Goal: Check status: Check status

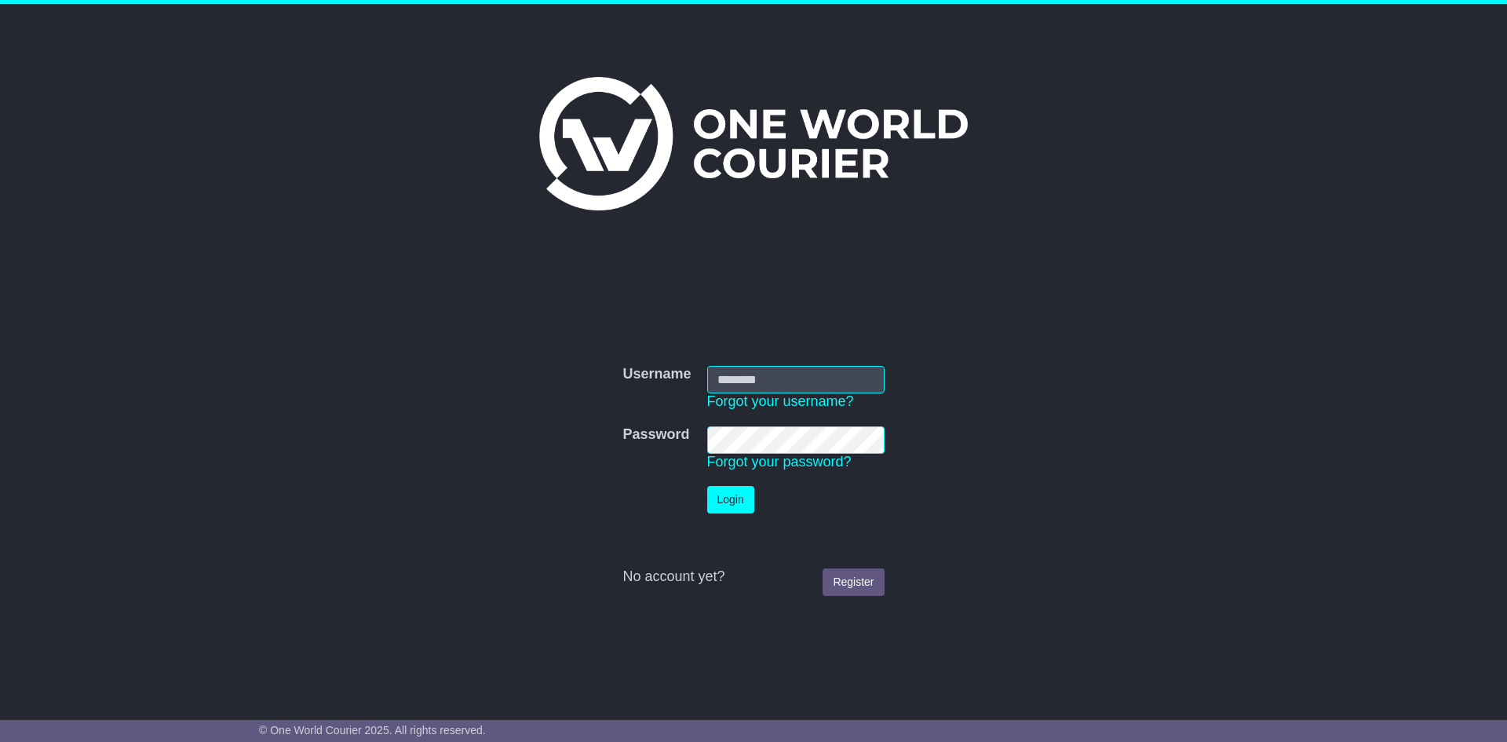
click at [757, 370] on input "Username" at bounding box center [795, 379] width 177 height 27
type input "**********"
click at [747, 510] on td "Login" at bounding box center [796, 499] width 208 height 43
click at [741, 505] on button "Login" at bounding box center [723, 499] width 47 height 27
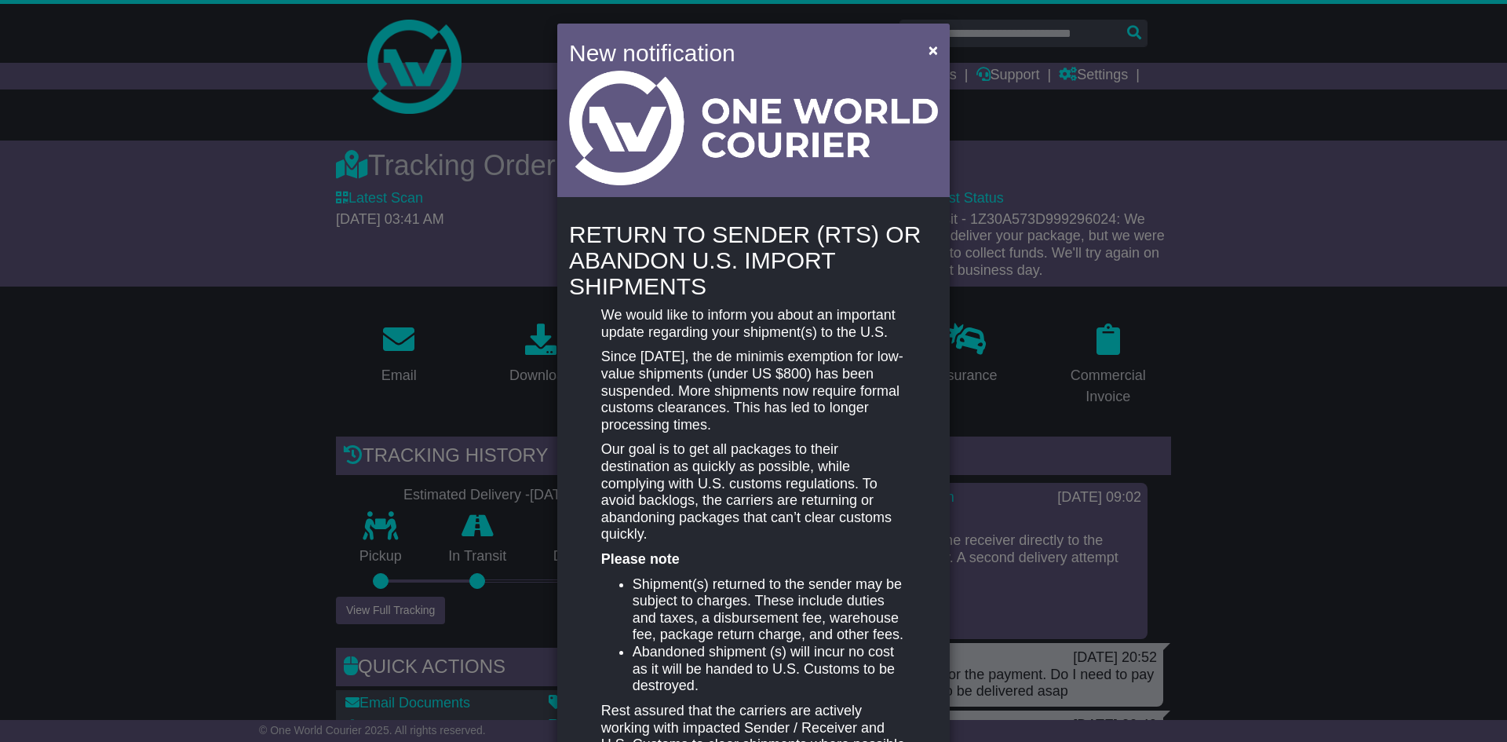
click at [914, 29] on div "New notification ×" at bounding box center [753, 112] width 393 height 177
click at [921, 44] on button "×" at bounding box center [933, 50] width 25 height 32
click at [929, 57] on span "×" at bounding box center [933, 50] width 9 height 18
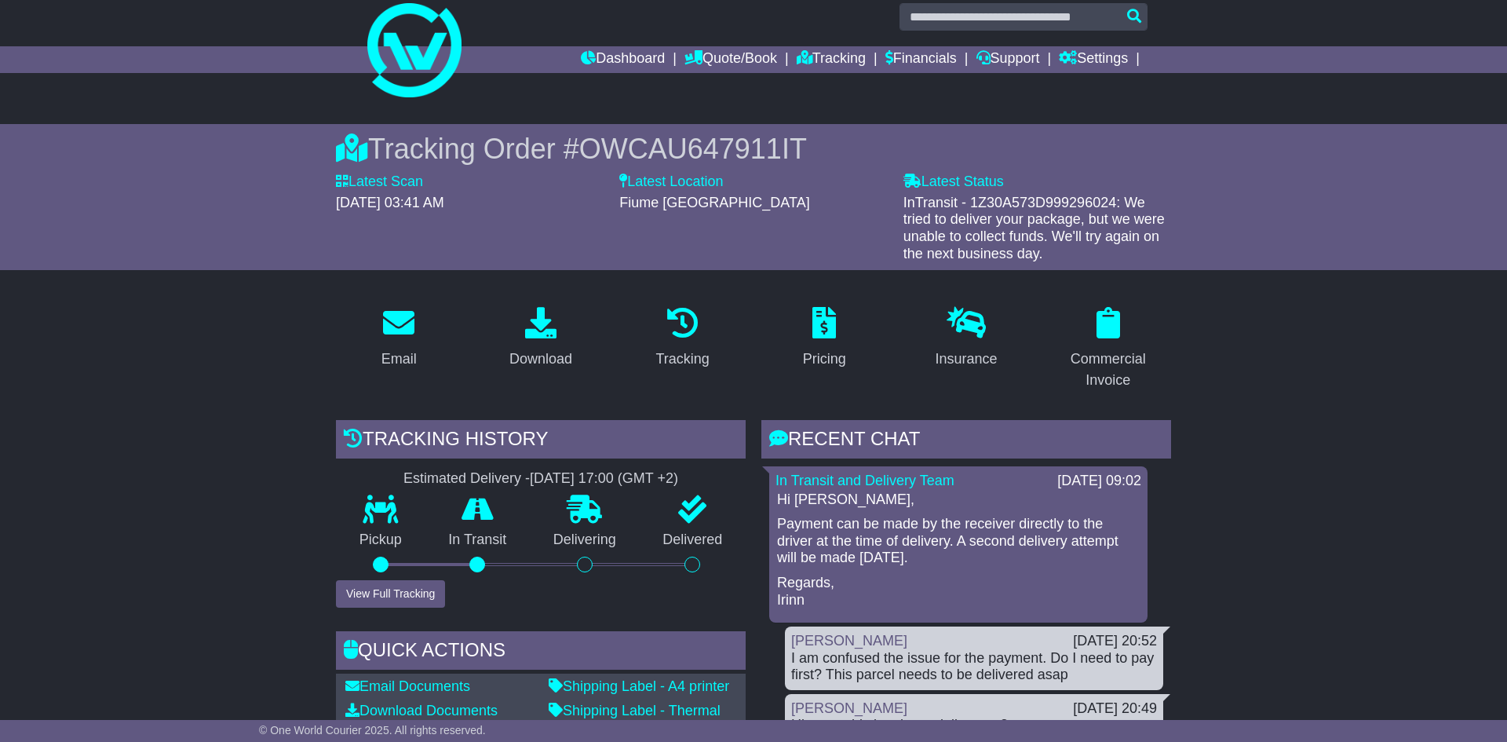
scroll to position [24, 0]
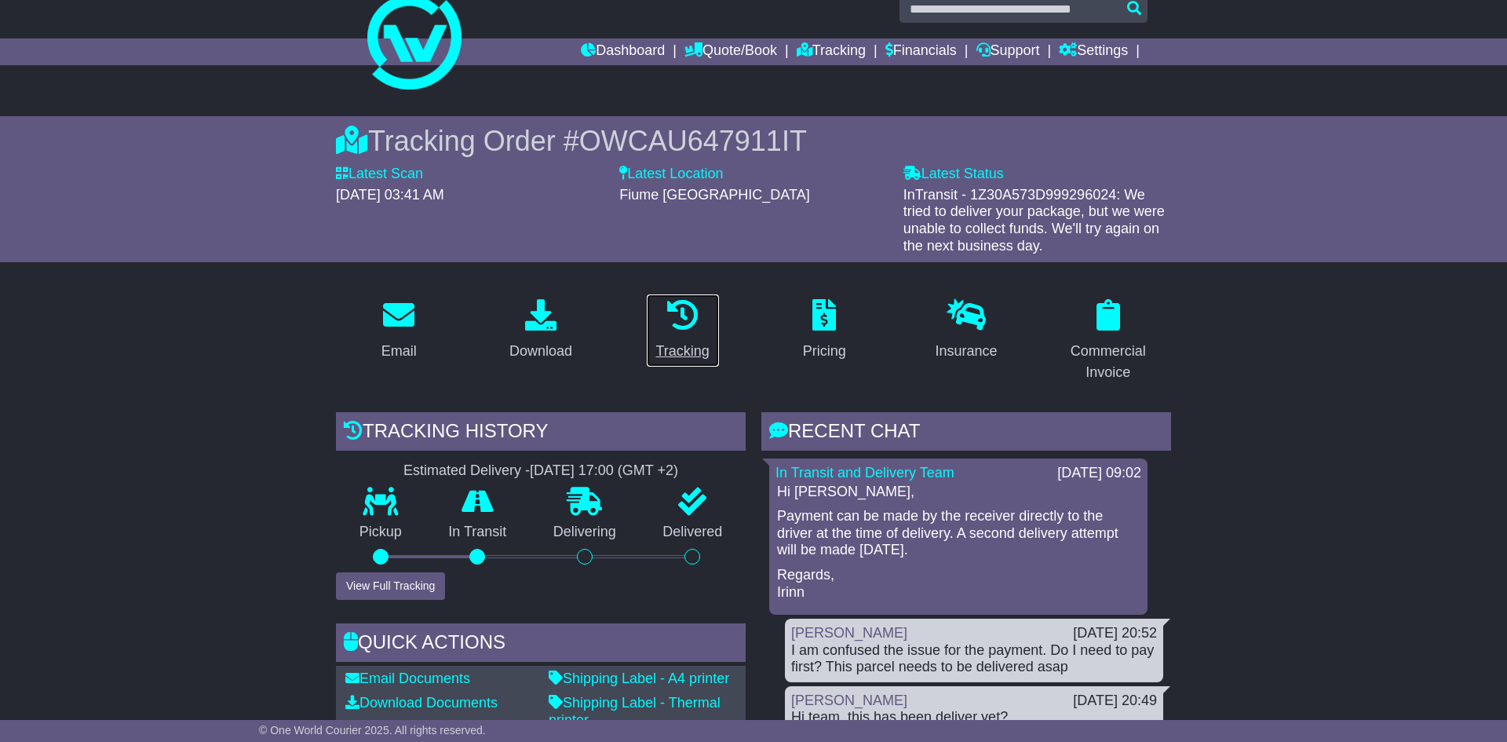
click at [694, 338] on link "Tracking" at bounding box center [683, 331] width 74 height 74
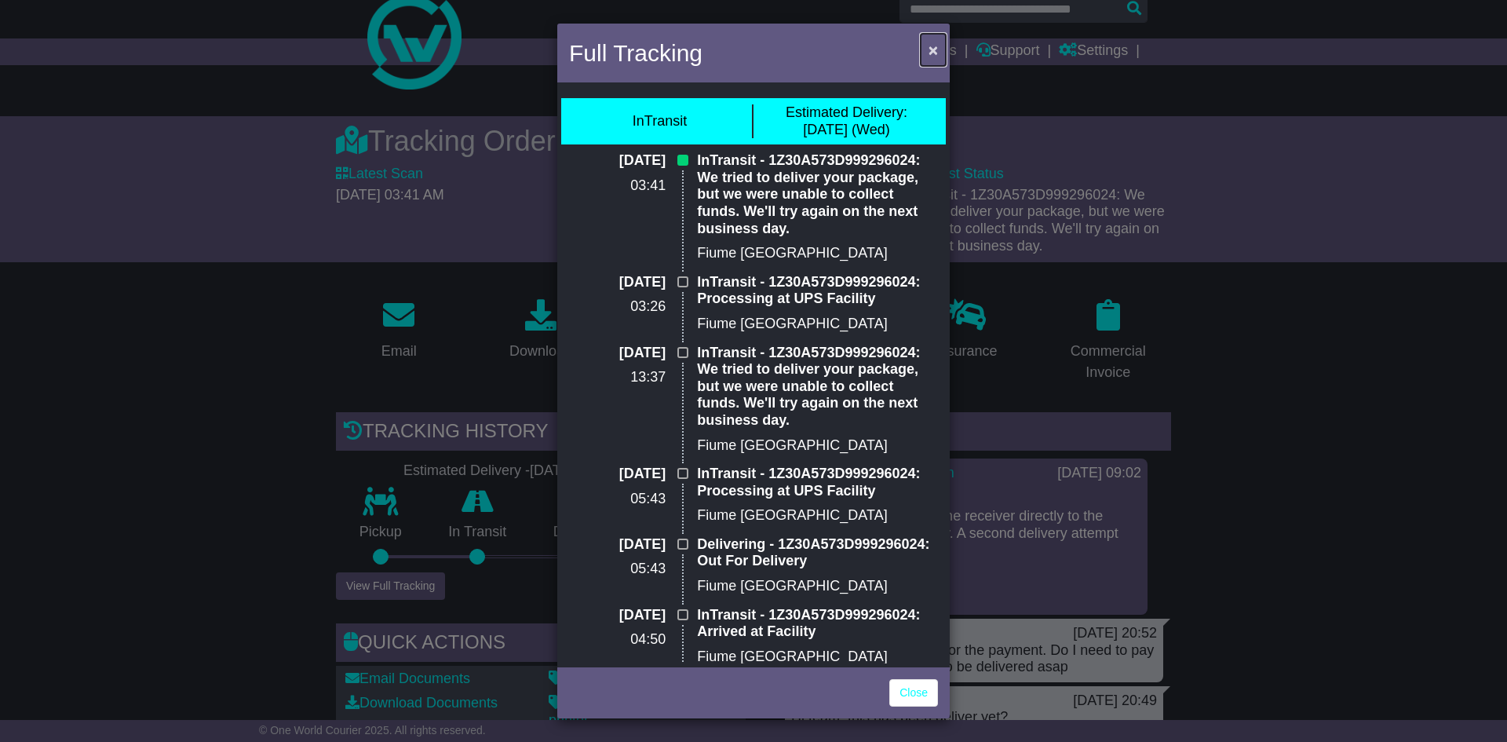
click at [923, 47] on button "×" at bounding box center [933, 50] width 25 height 32
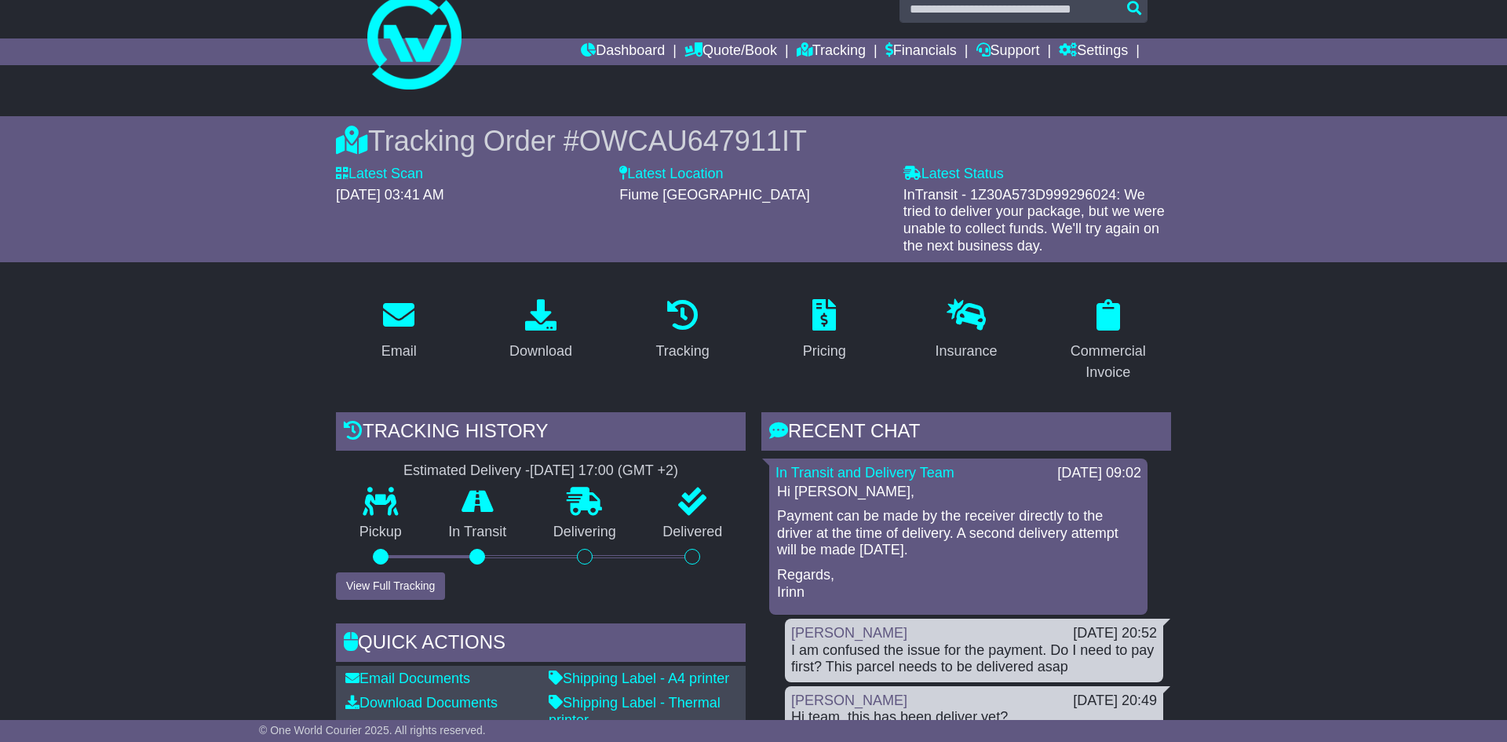
click at [864, 582] on p "Regards, Irinn" at bounding box center [958, 584] width 363 height 34
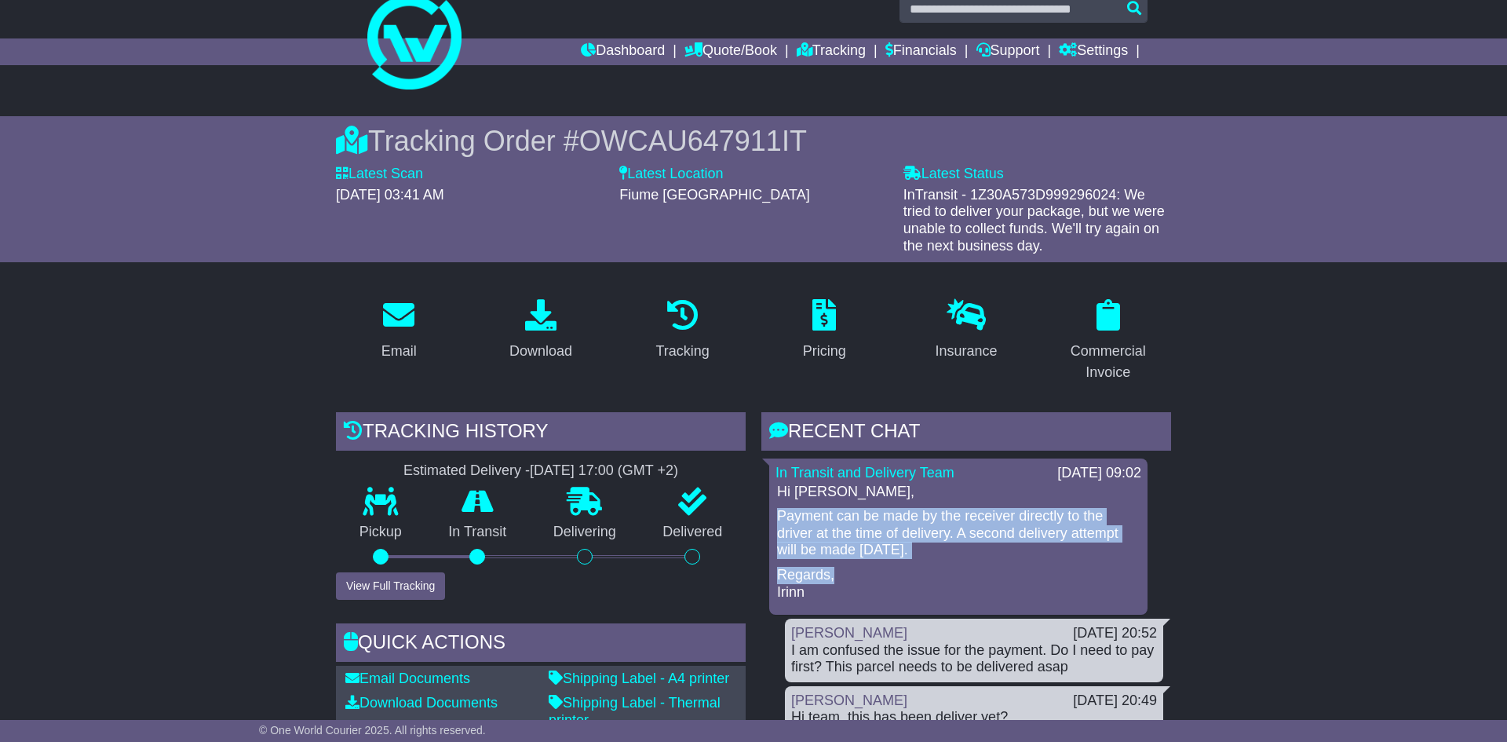
drag, startPoint x: 863, startPoint y: 564, endPoint x: 777, endPoint y: 519, distance: 96.9
click at [777, 519] on div "Hi Maria, Payment can be made by the receiver directly to the driver at the tim…" at bounding box center [959, 543] width 366 height 118
click at [781, 518] on p "Payment can be made by the receiver directly to the driver at the time of deliv…" at bounding box center [958, 533] width 363 height 51
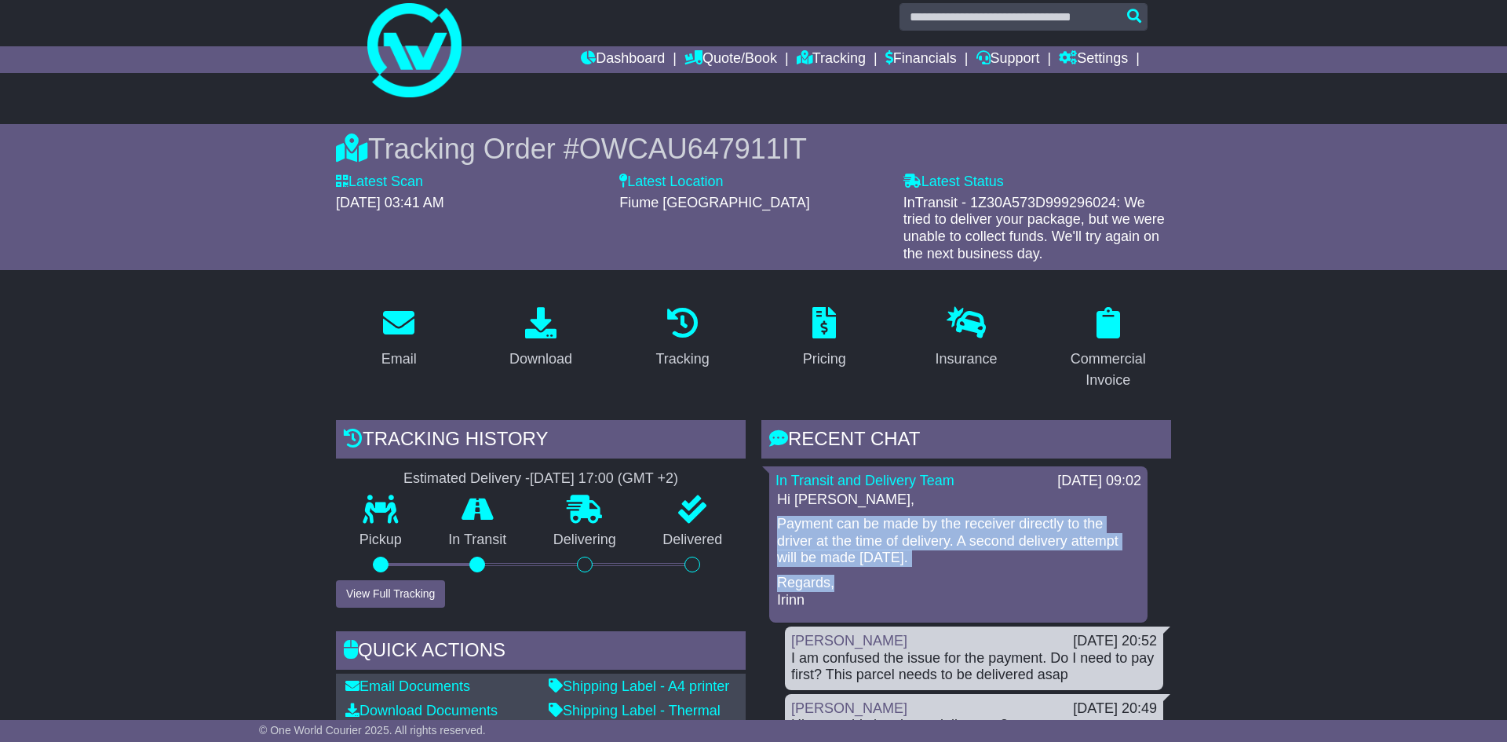
scroll to position [9, 0]
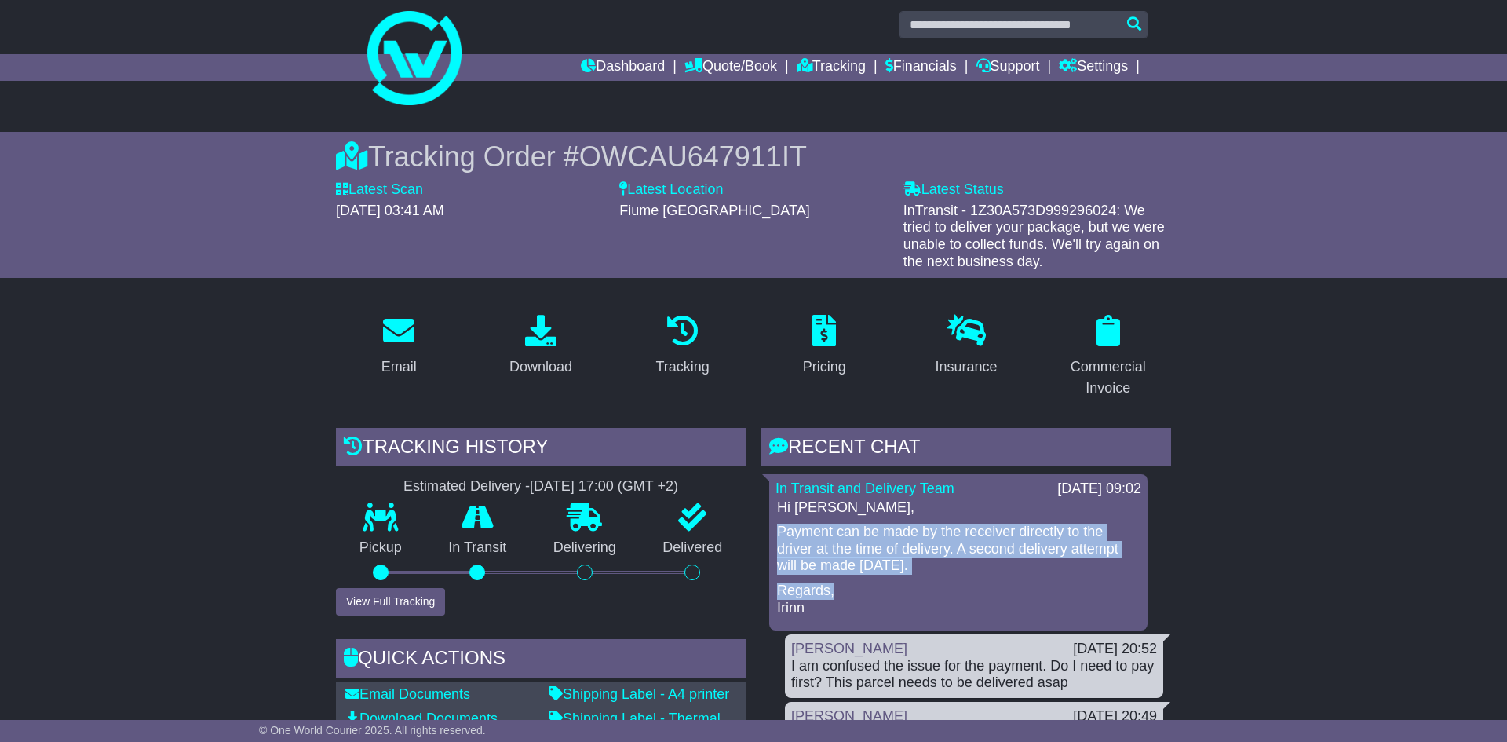
click at [864, 544] on p "Payment can be made by the receiver directly to the driver at the time of deliv…" at bounding box center [958, 549] width 363 height 51
drag, startPoint x: 857, startPoint y: 565, endPoint x: 780, endPoint y: 529, distance: 85.0
click at [780, 529] on p "Payment can be made by the receiver directly to the driver at the time of deliv…" at bounding box center [958, 549] width 363 height 51
copy p "Payment can be made by the receiver directly to the driver at the time of deliv…"
click at [663, 342] on p at bounding box center [682, 332] width 53 height 34
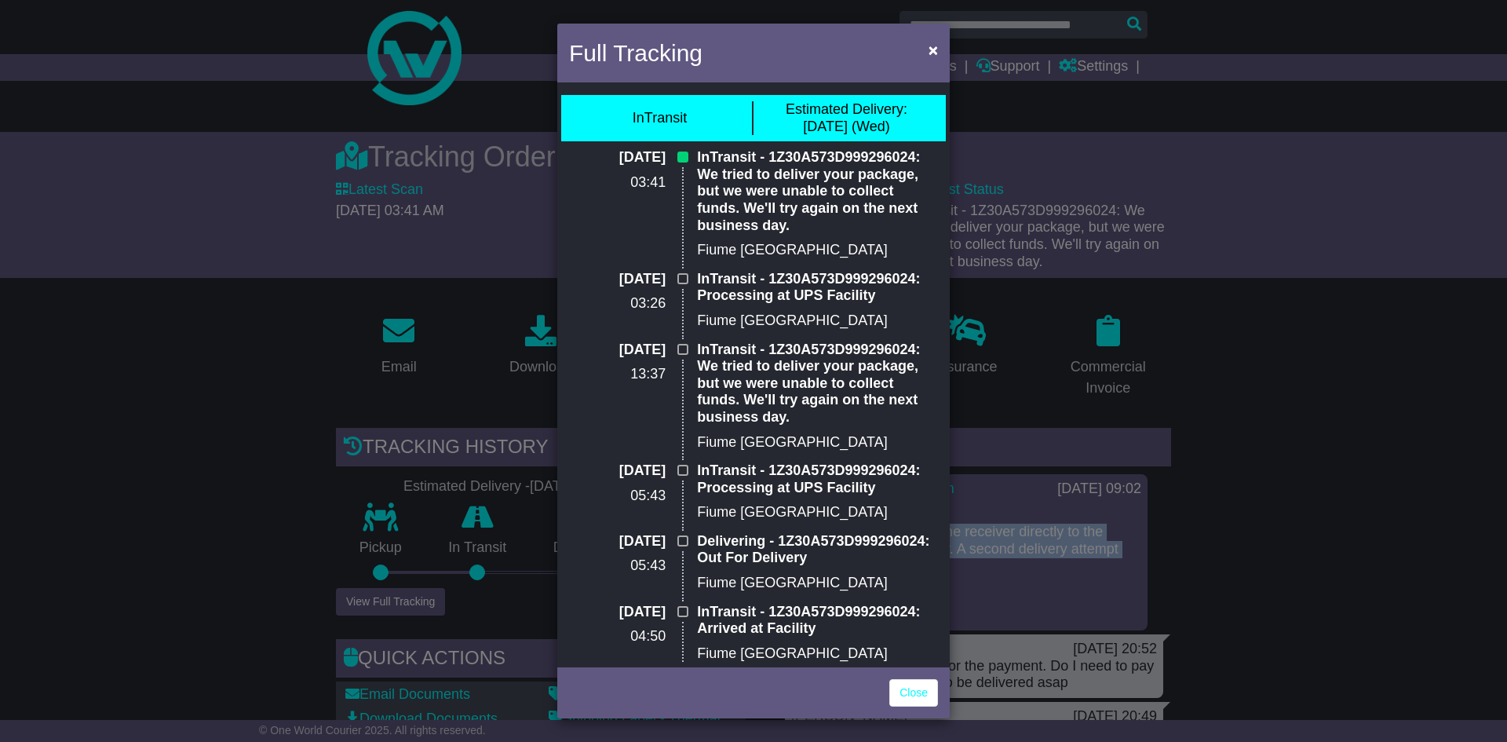
scroll to position [0, 0]
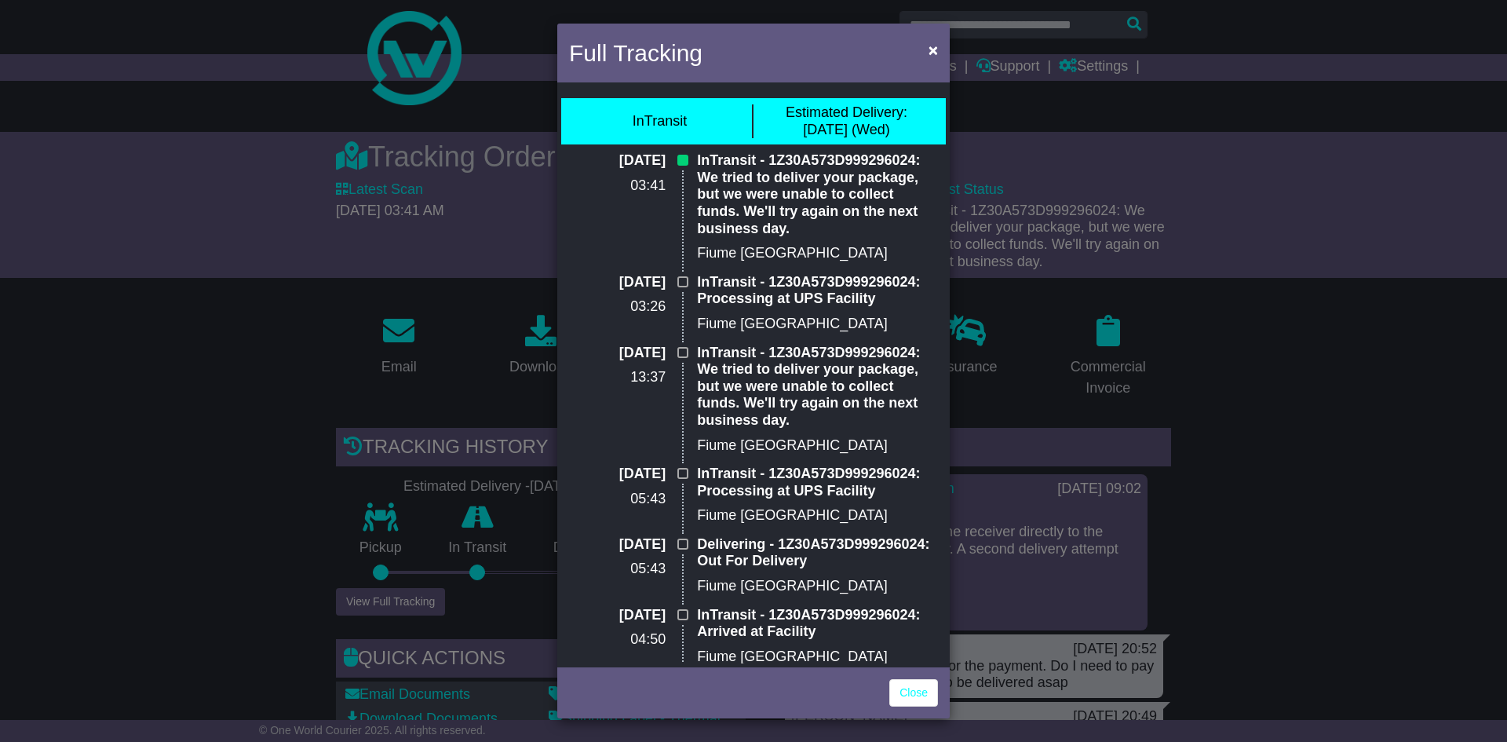
click at [797, 104] on span "Estimated Delivery:" at bounding box center [847, 112] width 122 height 16
click at [803, 123] on div "Estimated Delivery: 01 Oct (Wed)" at bounding box center [847, 121] width 122 height 34
click at [63, 437] on div "Full Tracking × InTransit Estimated Delivery: 01 Oct (Wed) 30 Sep 2025 03:41 In…" at bounding box center [753, 371] width 1507 height 742
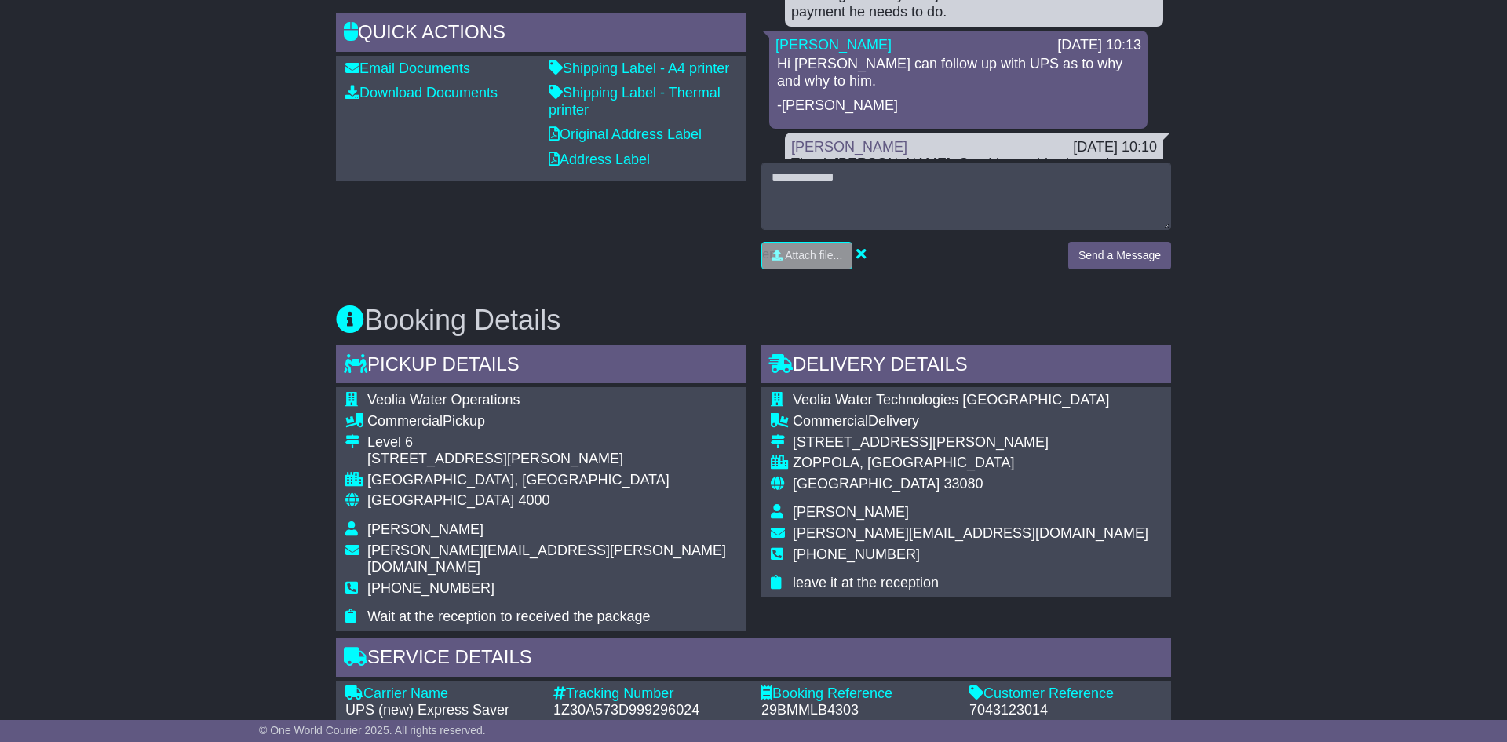
scroll to position [634, 0]
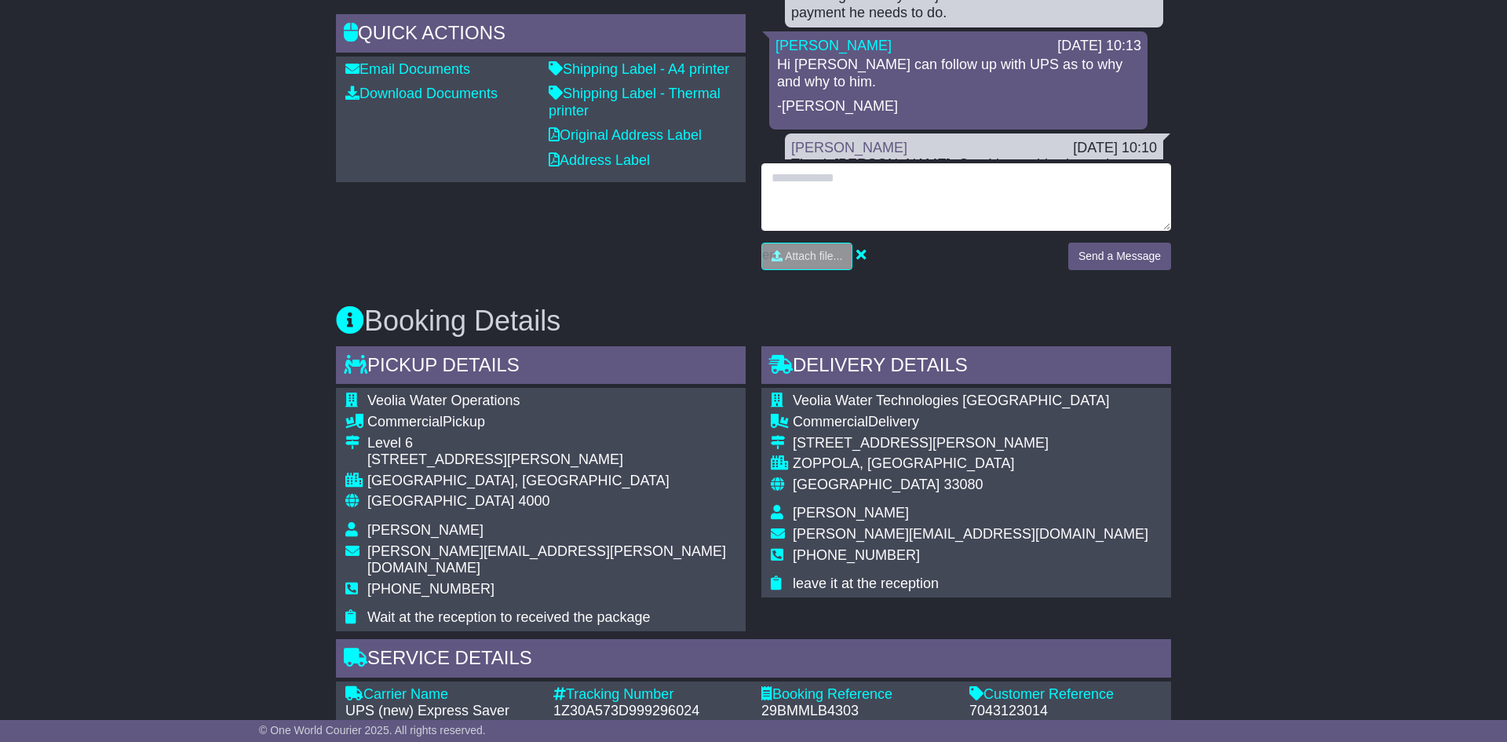
click at [893, 211] on textarea at bounding box center [967, 197] width 410 height 68
type textarea "**********"
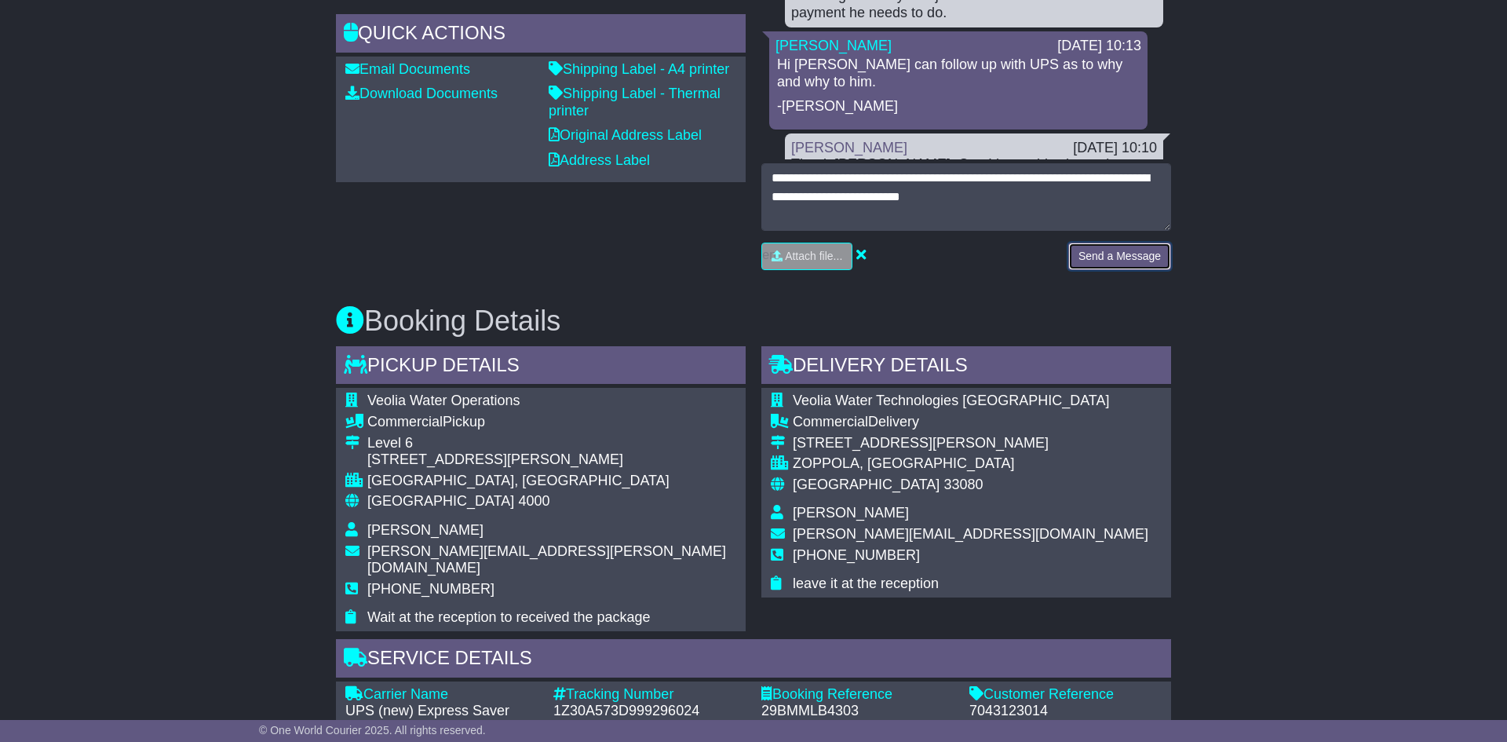
click at [1124, 262] on button "Send a Message" at bounding box center [1120, 256] width 103 height 27
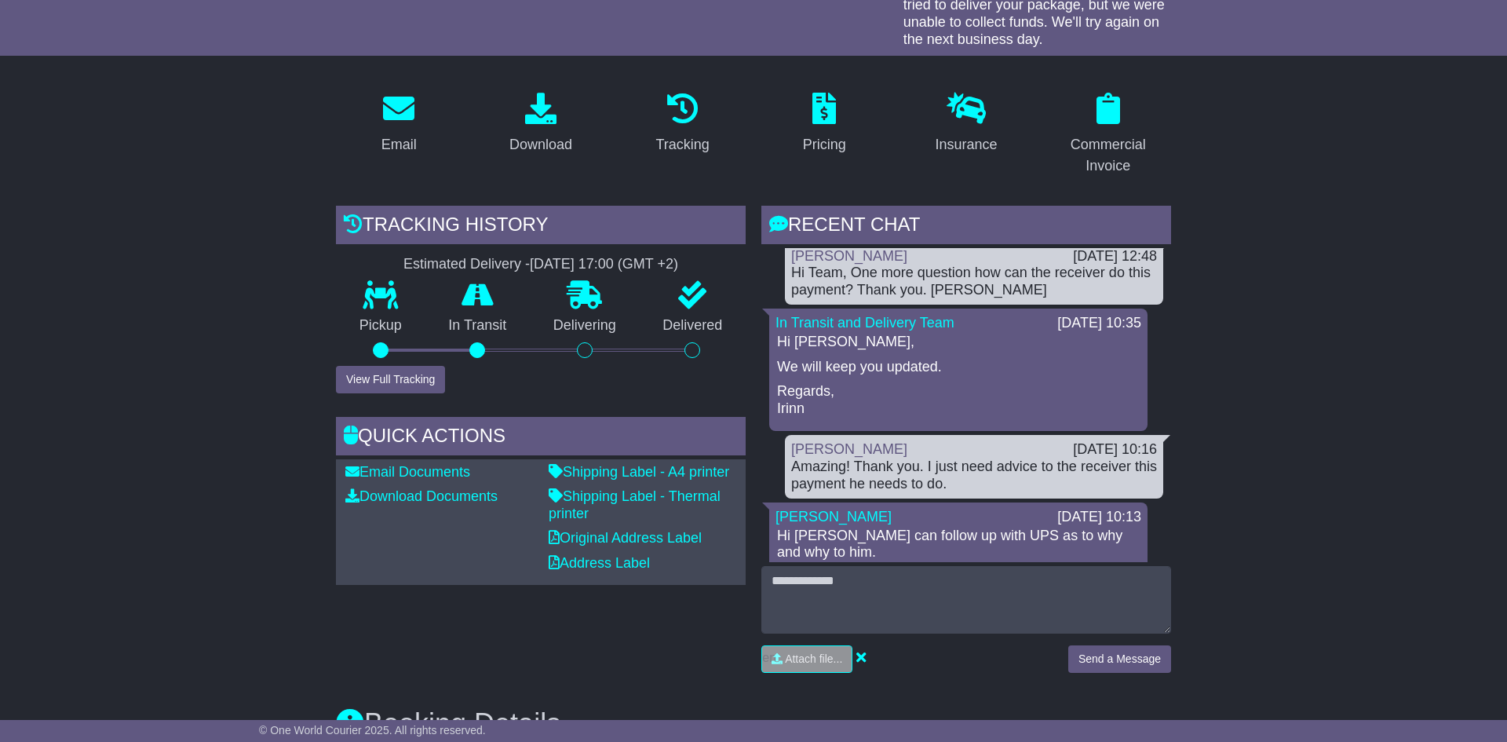
scroll to position [67, 0]
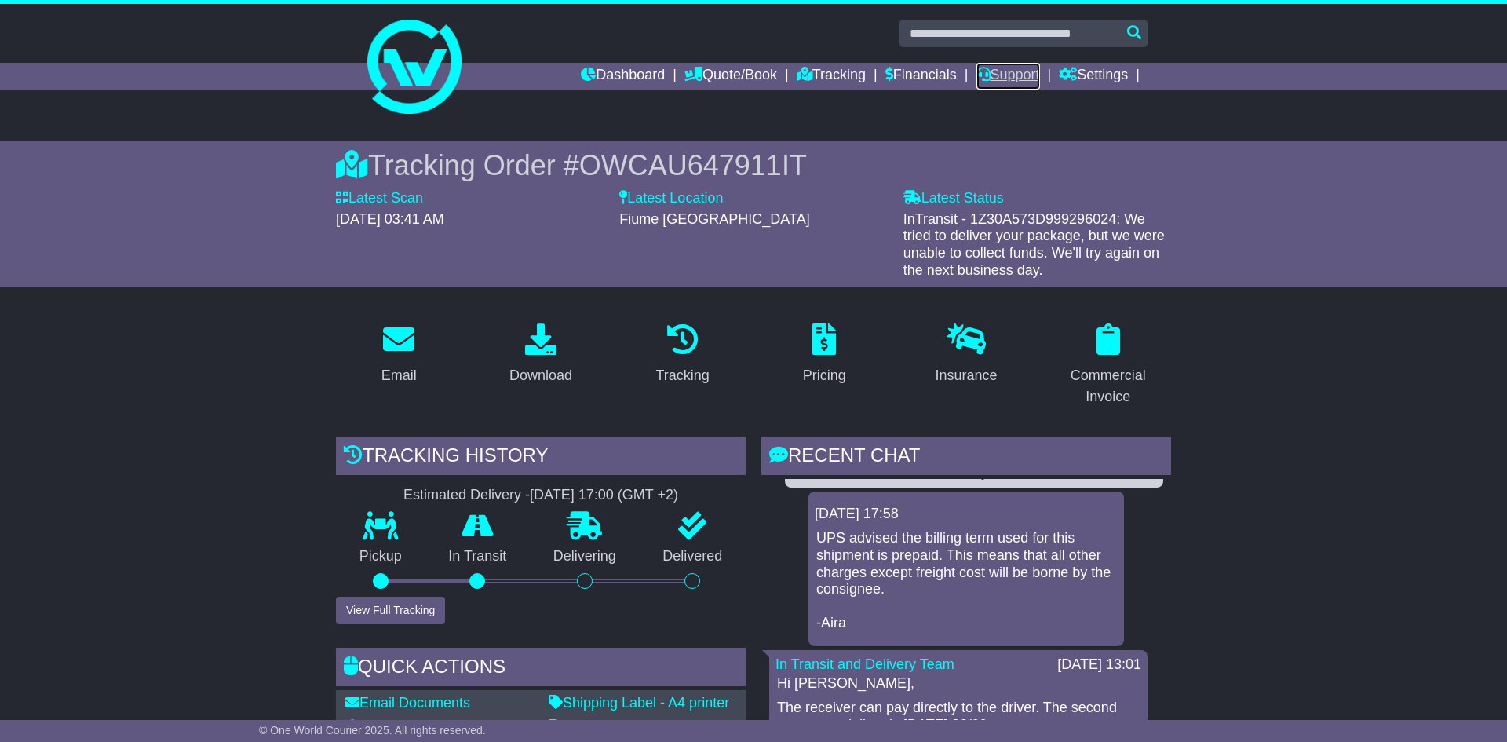
click at [1007, 85] on link "Support" at bounding box center [1009, 76] width 64 height 27
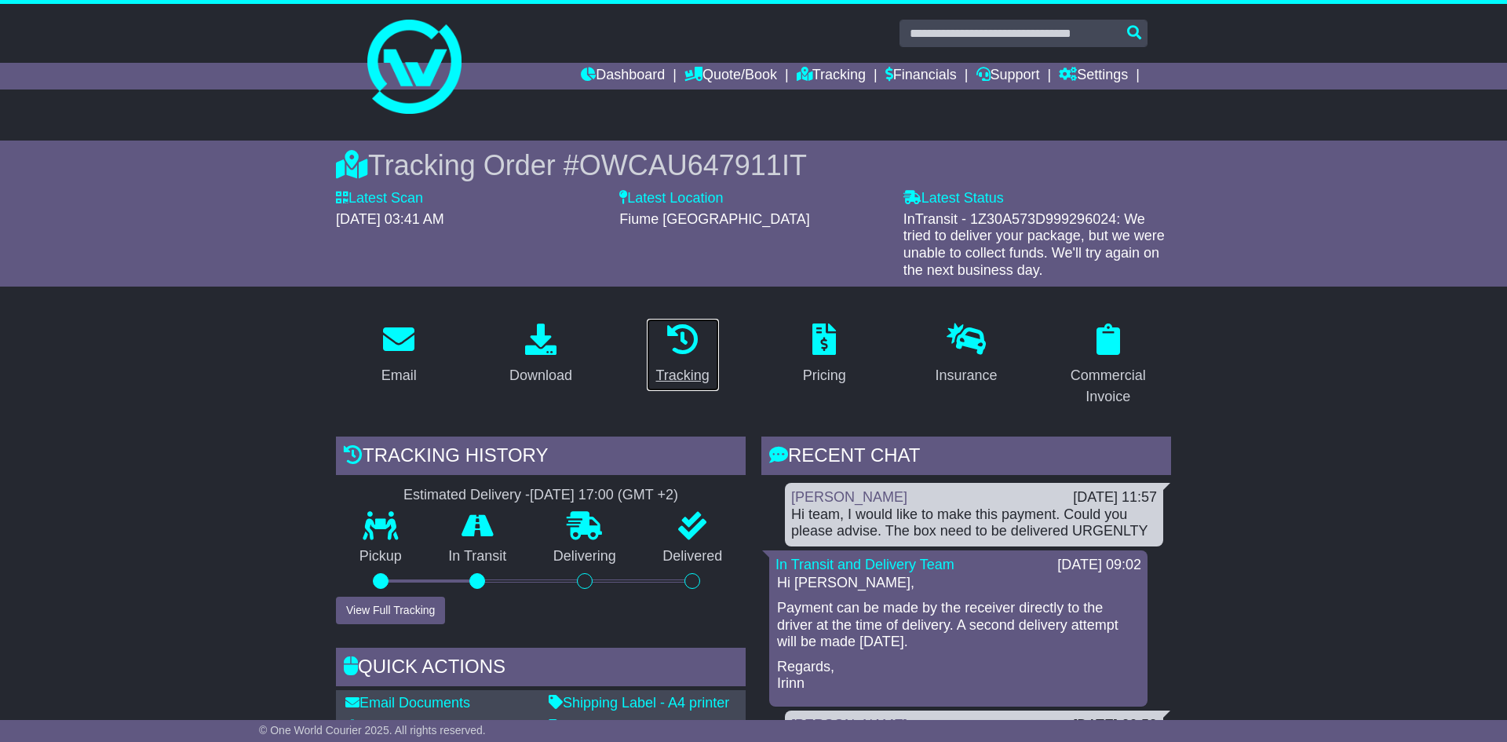
click at [677, 358] on link "Tracking" at bounding box center [683, 355] width 74 height 74
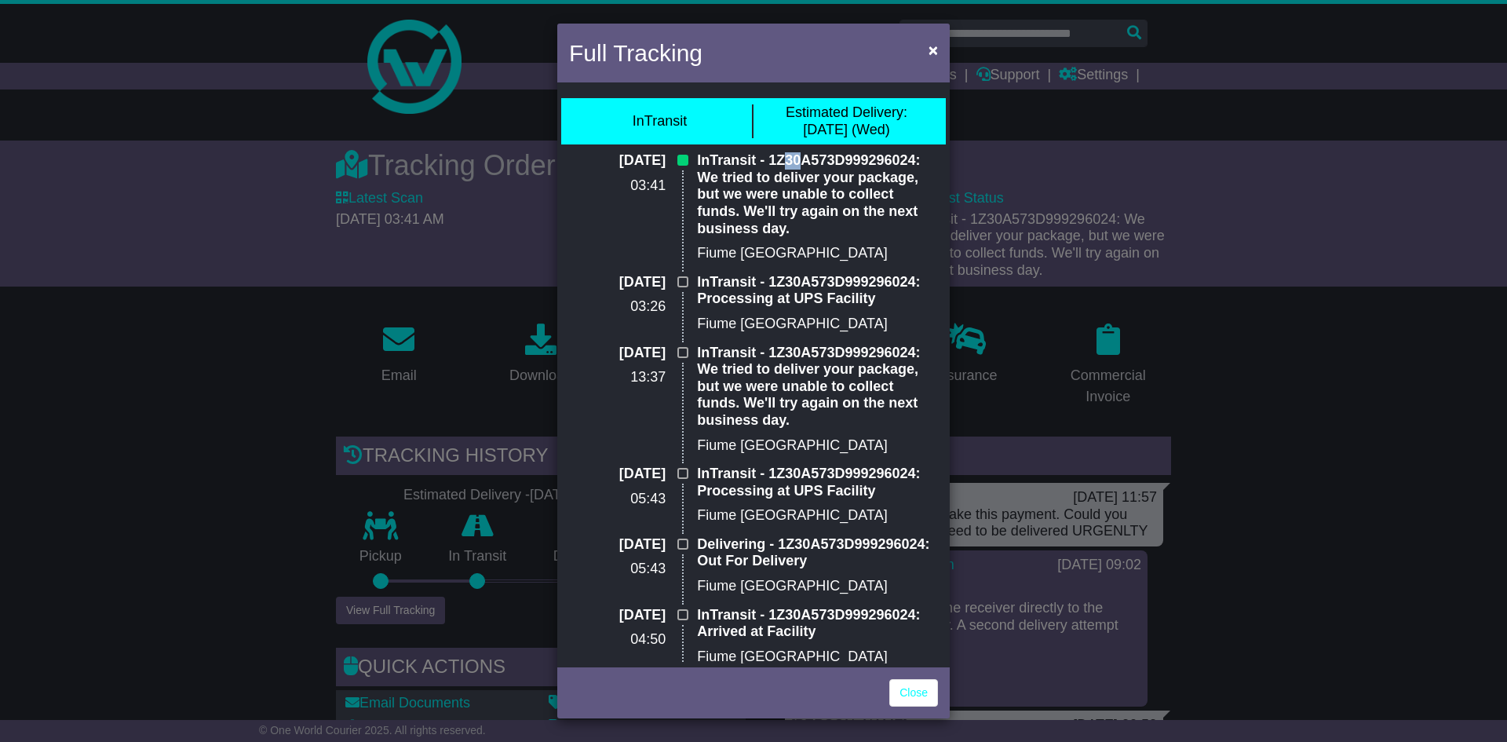
drag, startPoint x: 782, startPoint y: 159, endPoint x: 798, endPoint y: 162, distance: 16.8
click at [798, 162] on p "InTransit - 1Z30A573D999296024: We tried to deliver your package, but we were u…" at bounding box center [817, 194] width 241 height 85
click at [806, 165] on p "InTransit - 1Z30A573D999296024: We tried to deliver your package, but we were u…" at bounding box center [817, 194] width 241 height 85
click at [843, 159] on p "InTransit - 1Z30A573D999296024: We tried to deliver your package, but we were u…" at bounding box center [817, 194] width 241 height 85
click at [848, 161] on p "InTransit - 1Z30A573D999296024: We tried to deliver your package, but we were u…" at bounding box center [817, 194] width 241 height 85
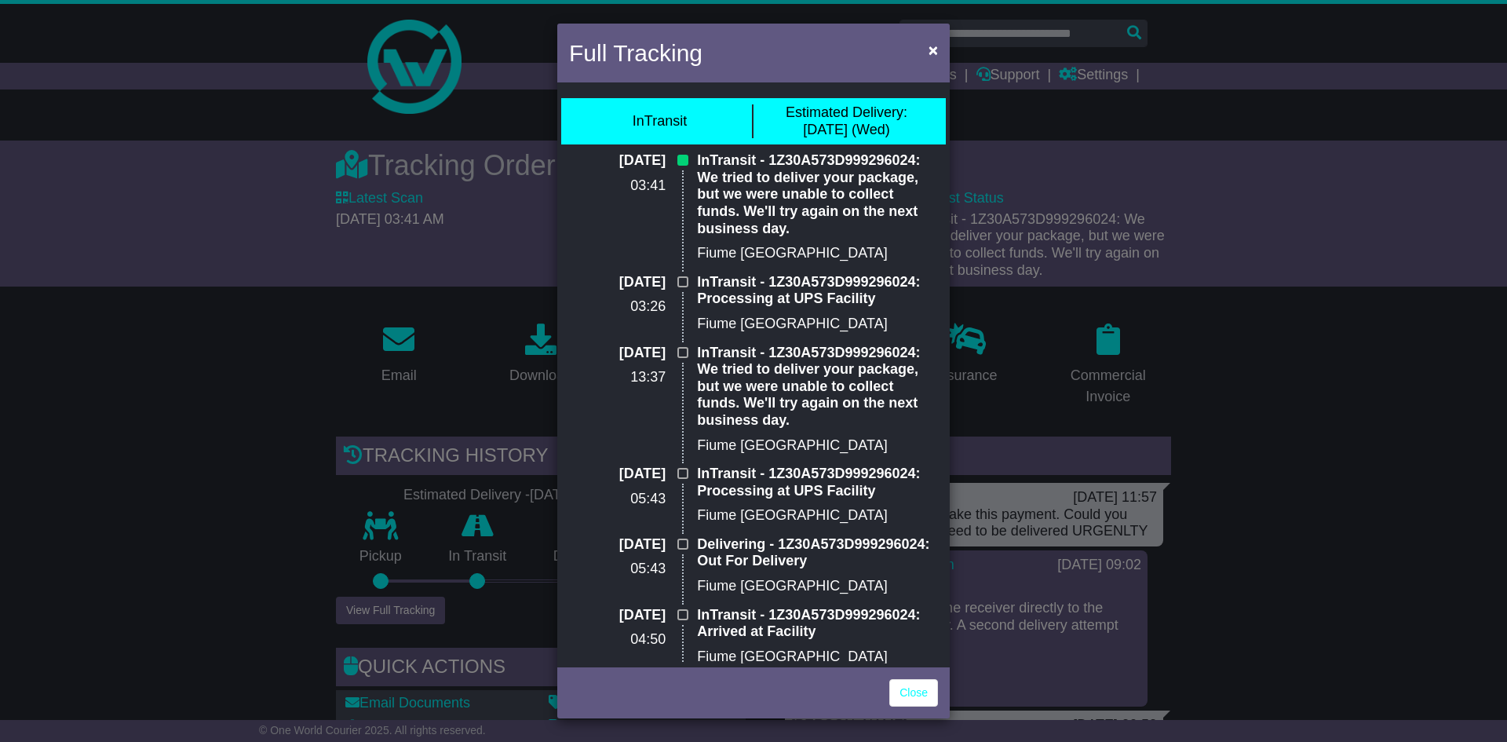
click at [848, 161] on p "InTransit - 1Z30A573D999296024: We tried to deliver your package, but we were u…" at bounding box center [817, 194] width 241 height 85
click at [854, 159] on p "InTransit - 1Z30A573D999296024: We tried to deliver your package, but we were u…" at bounding box center [817, 194] width 241 height 85
click at [857, 160] on p "InTransit - 1Z30A573D999296024: We tried to deliver your package, but we were u…" at bounding box center [817, 194] width 241 height 85
click at [866, 158] on p "InTransit - 1Z30A573D999296024: We tried to deliver your package, but we were u…" at bounding box center [817, 194] width 241 height 85
click at [930, 58] on span "×" at bounding box center [933, 50] width 9 height 18
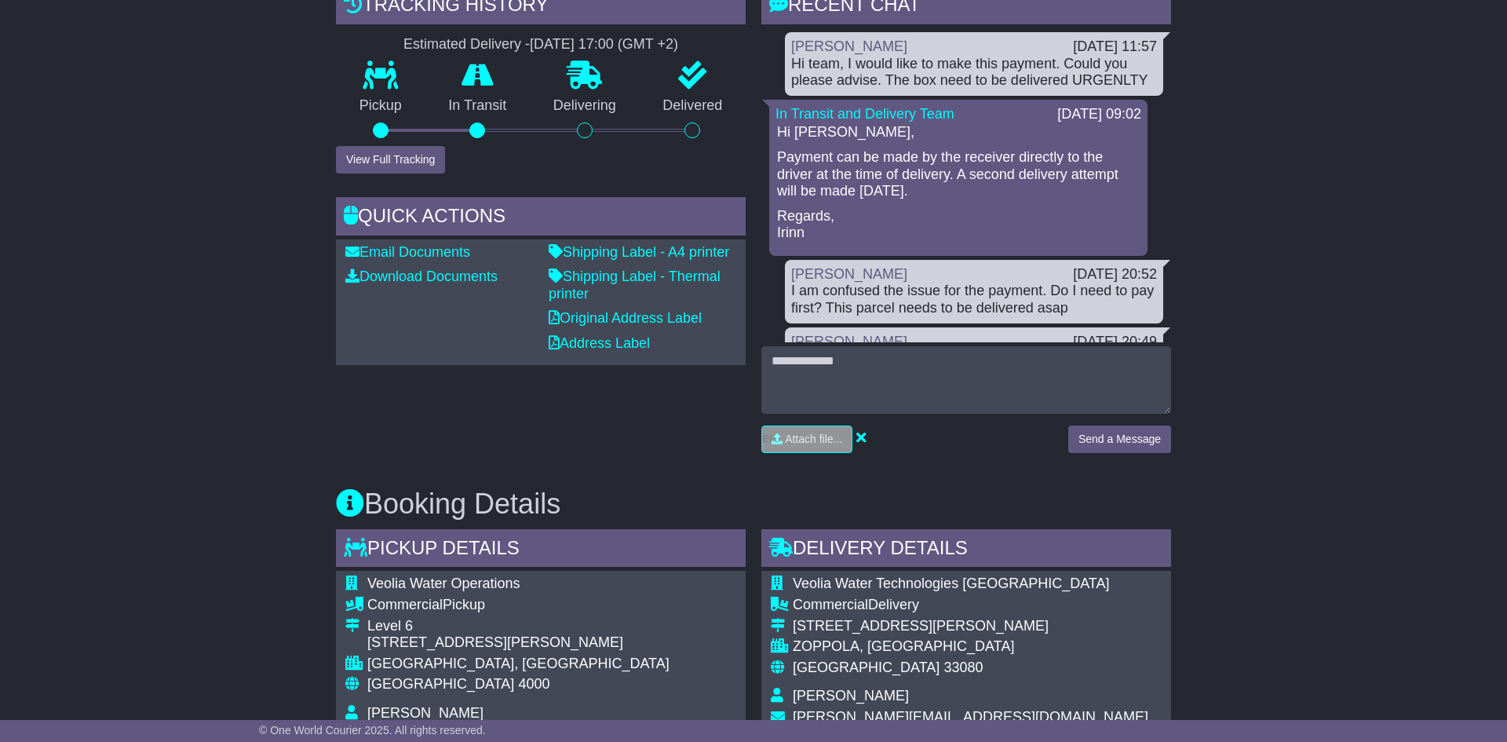
scroll to position [287, 0]
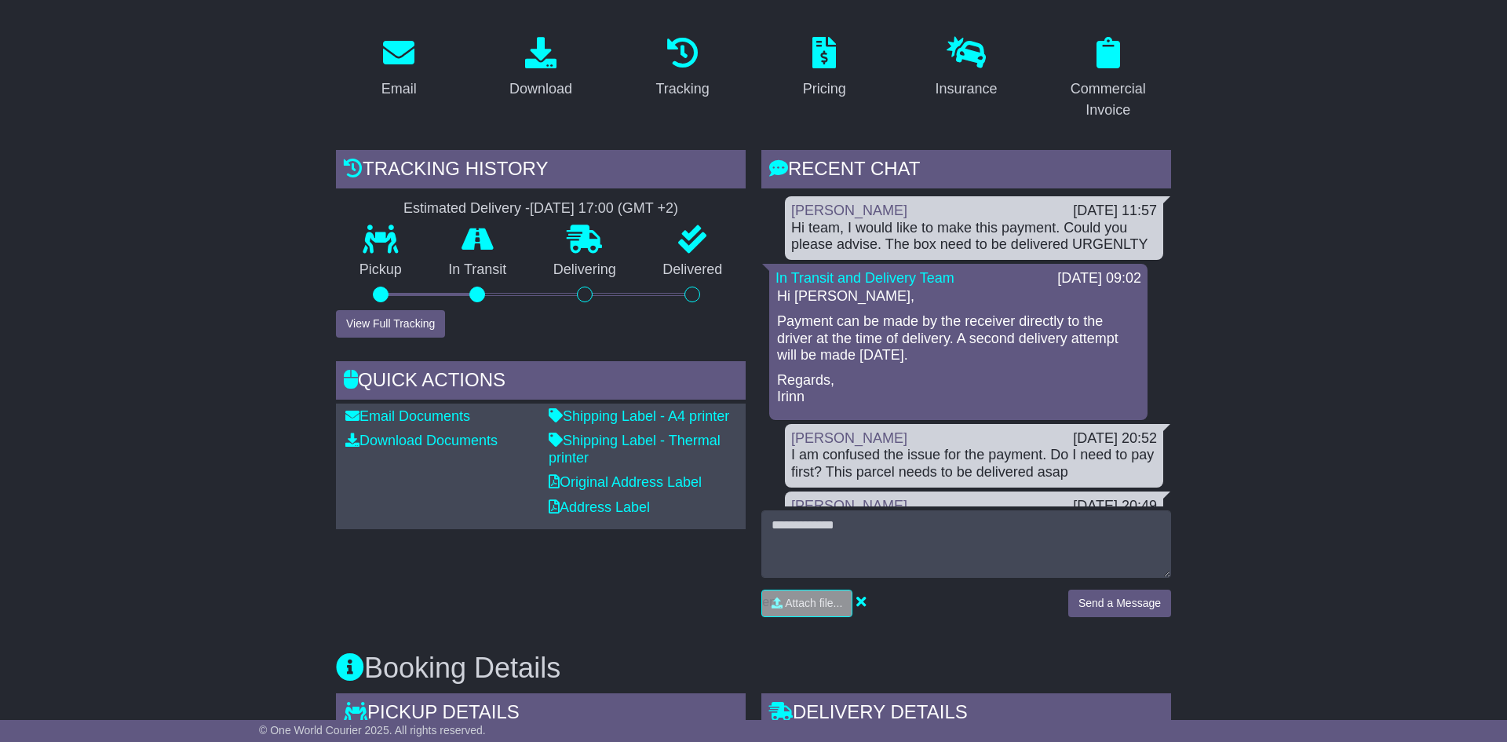
click at [919, 228] on div "Hi team, I would like to make this payment. Could you please advise. The box ne…" at bounding box center [974, 237] width 366 height 34
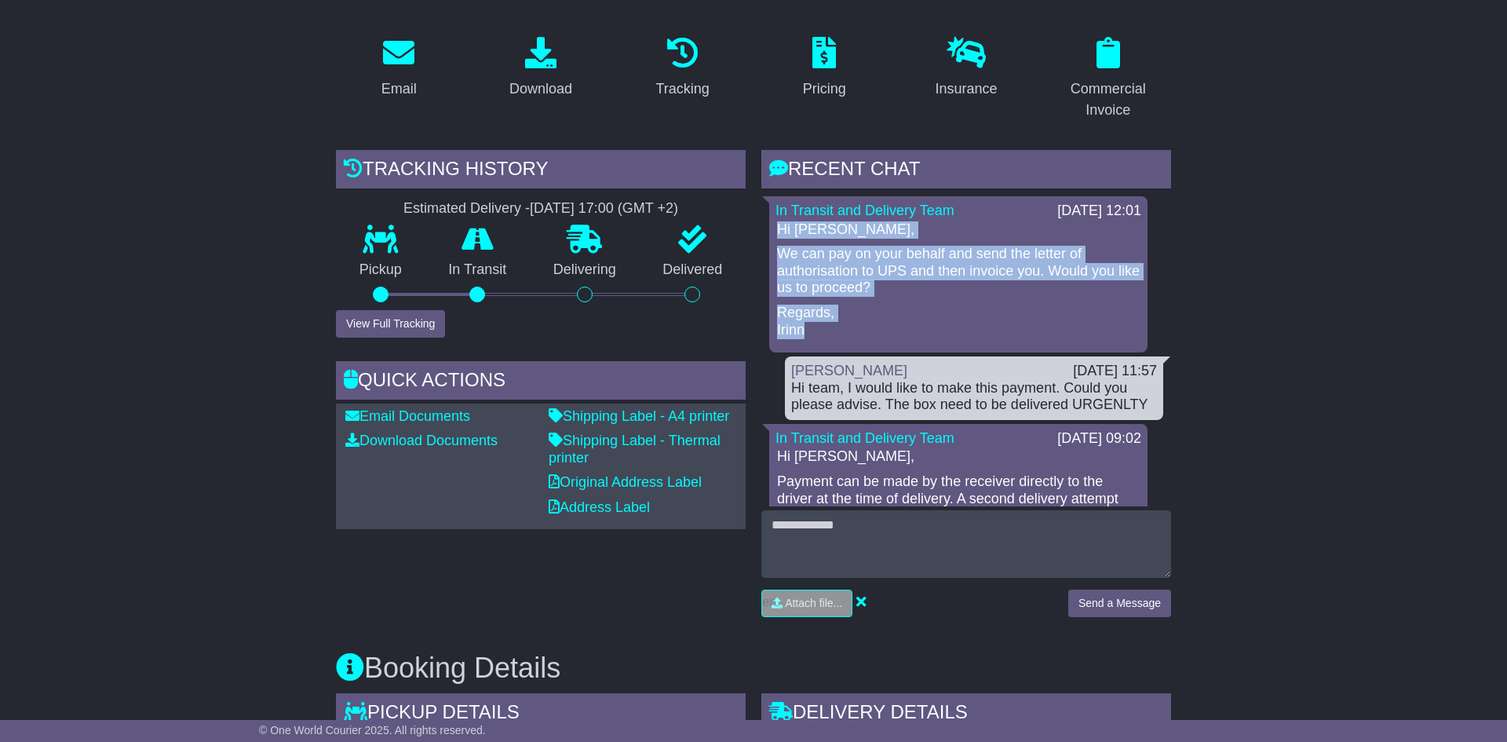
drag, startPoint x: 812, startPoint y: 327, endPoint x: 782, endPoint y: 230, distance: 101.1
click at [782, 230] on div "Hi [PERSON_NAME], We can pay on your behalf and send the letter of authorisatio…" at bounding box center [959, 280] width 366 height 118
click at [808, 259] on p "We can pay on your behalf and send the letter of authorisation to UPS and then …" at bounding box center [958, 271] width 363 height 51
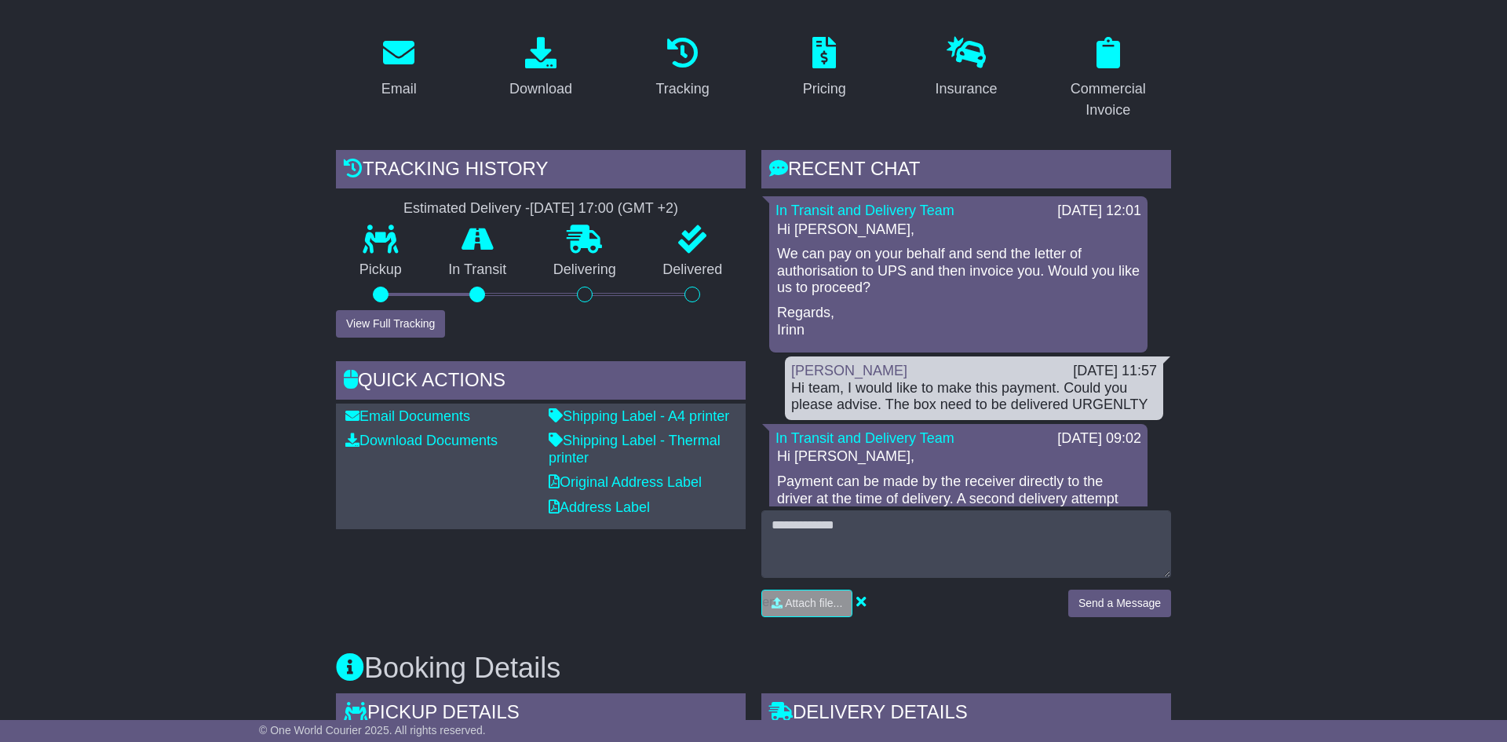
click at [958, 253] on p "We can pay on your behalf and send the letter of authorisation to UPS and then …" at bounding box center [958, 271] width 363 height 51
click at [1099, 259] on p "We can pay on your behalf and send the letter of authorisation to UPS and then …" at bounding box center [958, 271] width 363 height 51
drag, startPoint x: 869, startPoint y: 272, endPoint x: 785, endPoint y: 243, distance: 88.9
click at [785, 243] on div "Hi Maria, We can pay on your behalf and send the letter of authorisation to UPS…" at bounding box center [959, 280] width 366 height 118
click at [917, 269] on p "We can pay on your behalf and send the letter of authorisation to UPS and then …" at bounding box center [958, 271] width 363 height 51
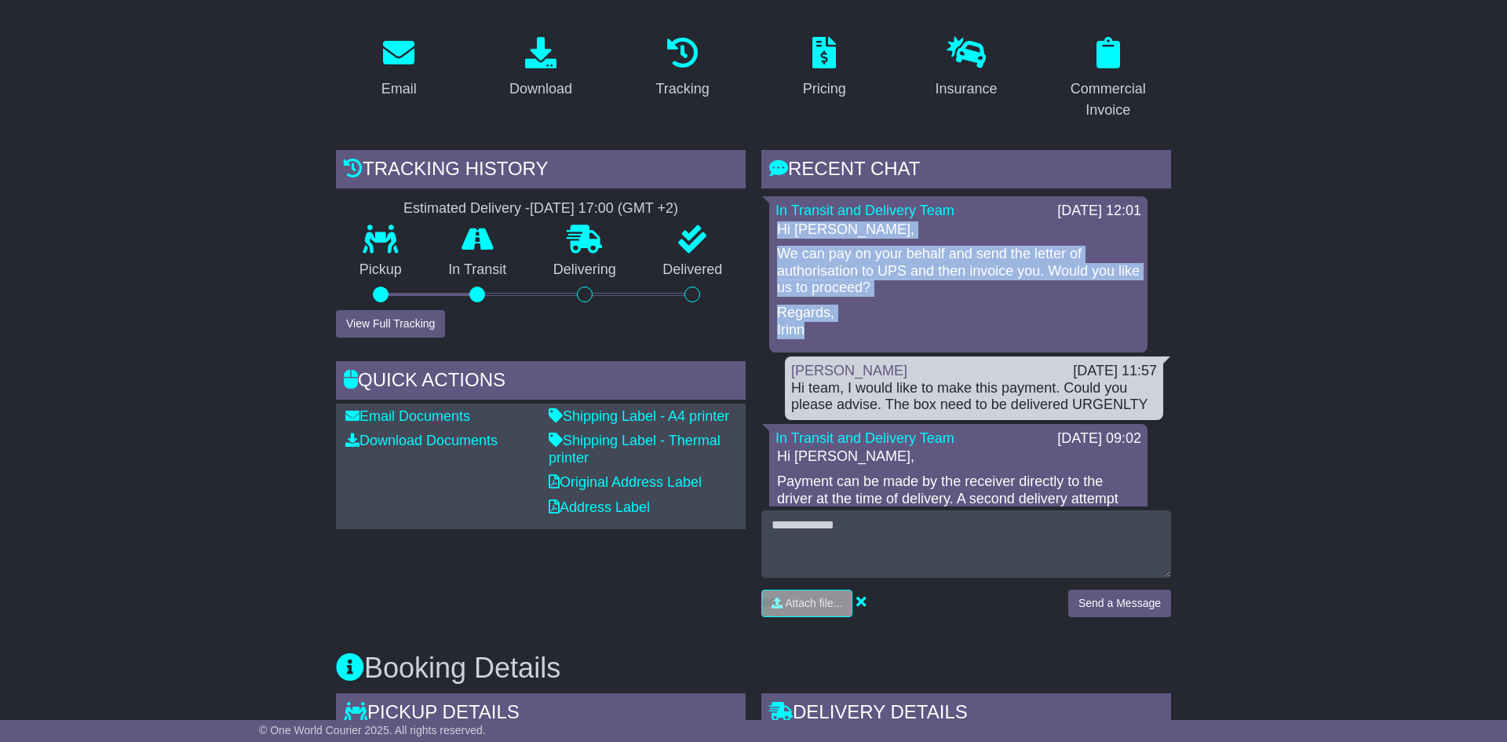
drag, startPoint x: 849, startPoint y: 322, endPoint x: 775, endPoint y: 231, distance: 117.2
click at [776, 231] on div "Hi Maria, We can pay on your behalf and send the letter of authorisation to UPS…" at bounding box center [959, 280] width 366 height 118
click at [831, 326] on p "Regards, Irinn" at bounding box center [958, 322] width 363 height 34
drag, startPoint x: 831, startPoint y: 332, endPoint x: 824, endPoint y: 342, distance: 12.4
click at [831, 334] on p "Regards, Irinn" at bounding box center [958, 322] width 363 height 34
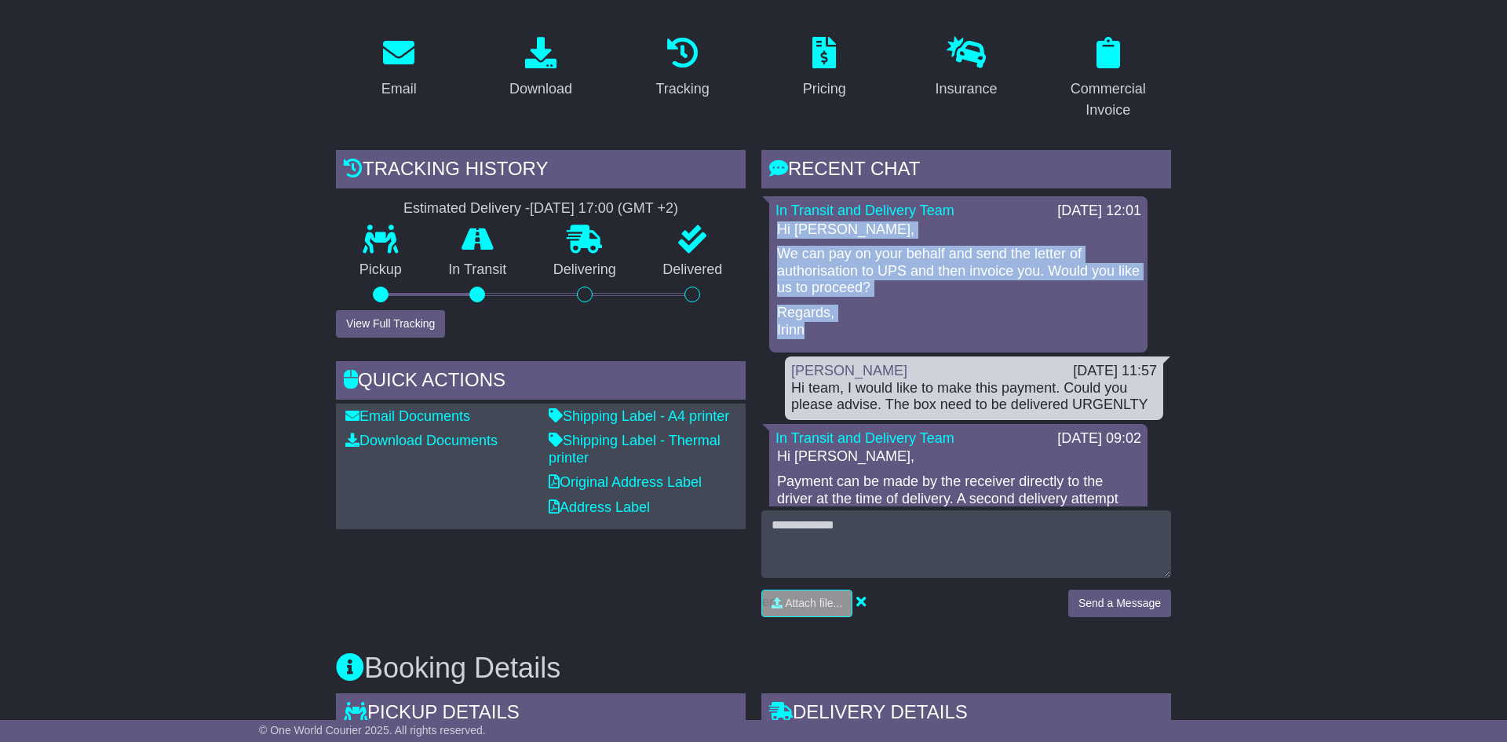
click at [816, 338] on div "In Transit and Delivery Team 01 Oct 2025 12:01 Hi Maria, We can pay on your beh…" at bounding box center [958, 274] width 378 height 156
click at [808, 331] on p "Regards, Irinn" at bounding box center [958, 322] width 363 height 34
drag, startPoint x: 803, startPoint y: 331, endPoint x: 780, endPoint y: 232, distance: 100.9
click at [780, 232] on div "Hi Maria, We can pay on your behalf and send the letter of authorisation to UPS…" at bounding box center [959, 280] width 366 height 118
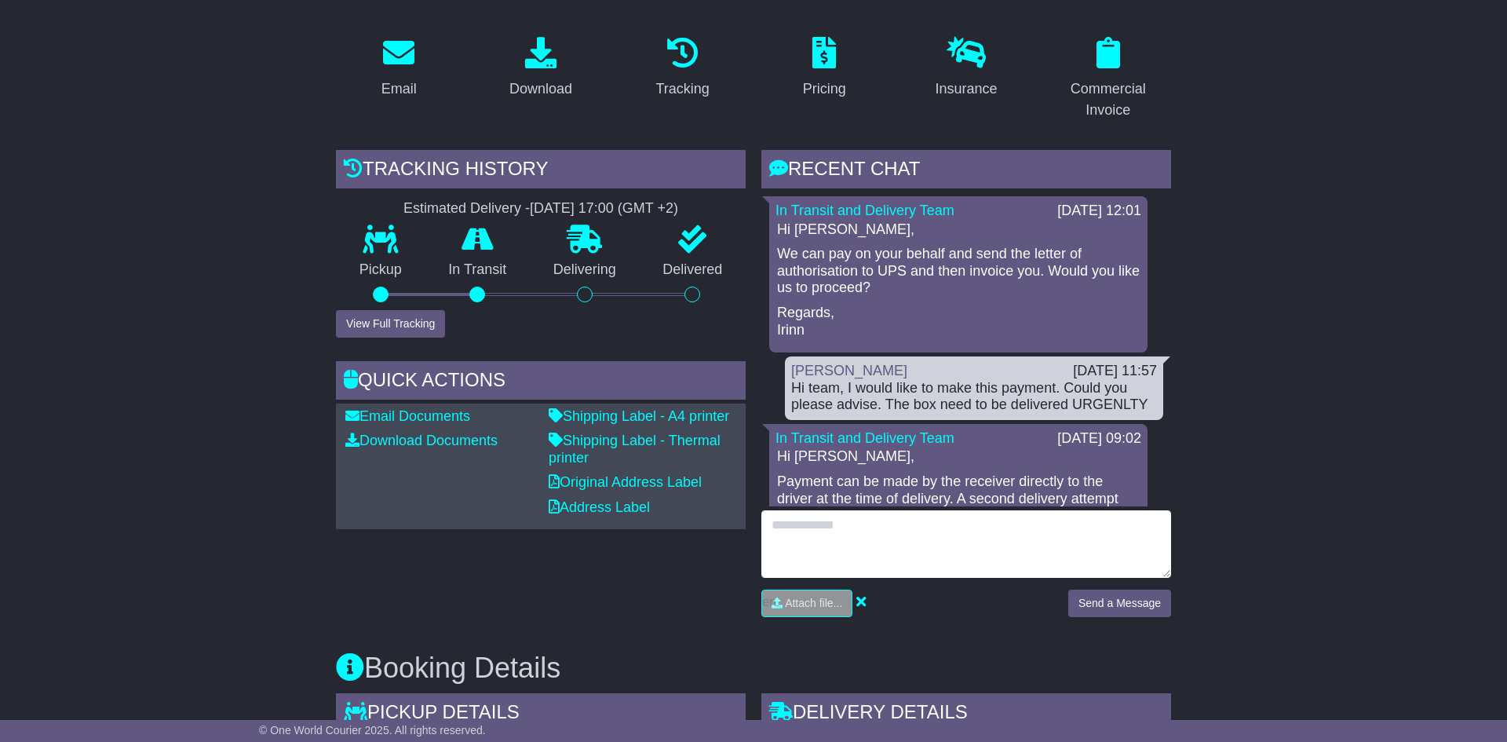
click at [906, 535] on textarea at bounding box center [967, 544] width 410 height 68
type textarea "*"
click at [811, 569] on textarea "**********" at bounding box center [967, 544] width 410 height 68
type textarea "**********"
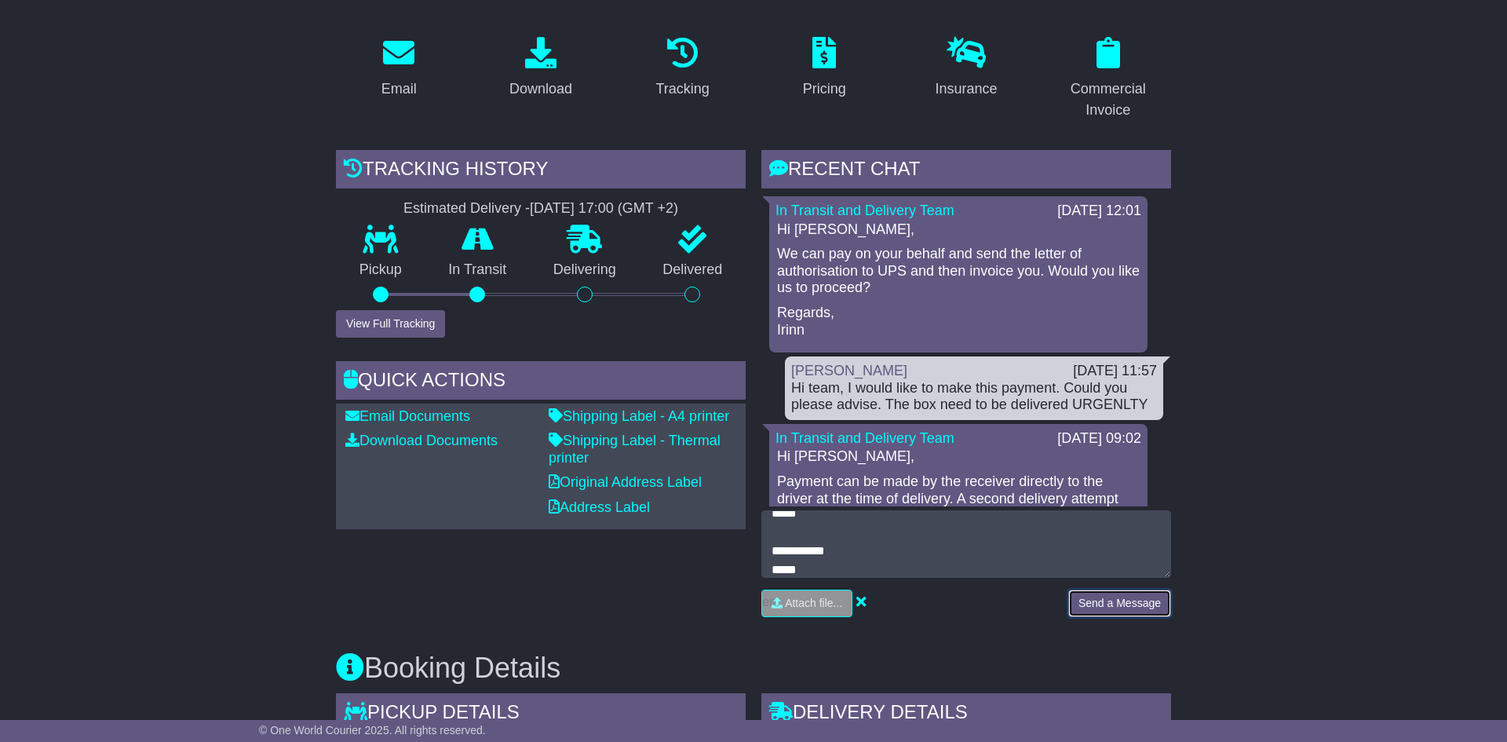
click at [1121, 604] on button "Send a Message" at bounding box center [1120, 603] width 103 height 27
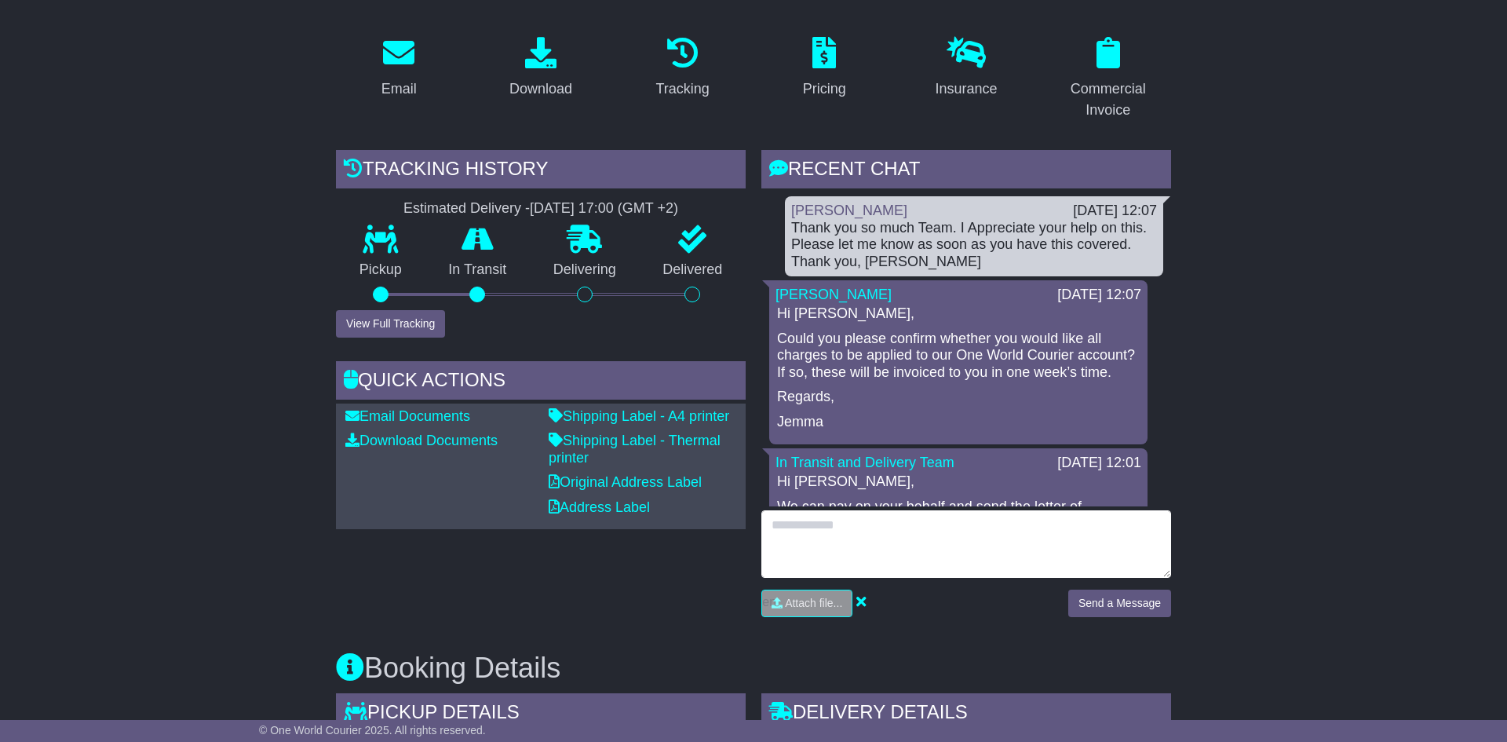
click at [890, 539] on textarea at bounding box center [967, 544] width 410 height 68
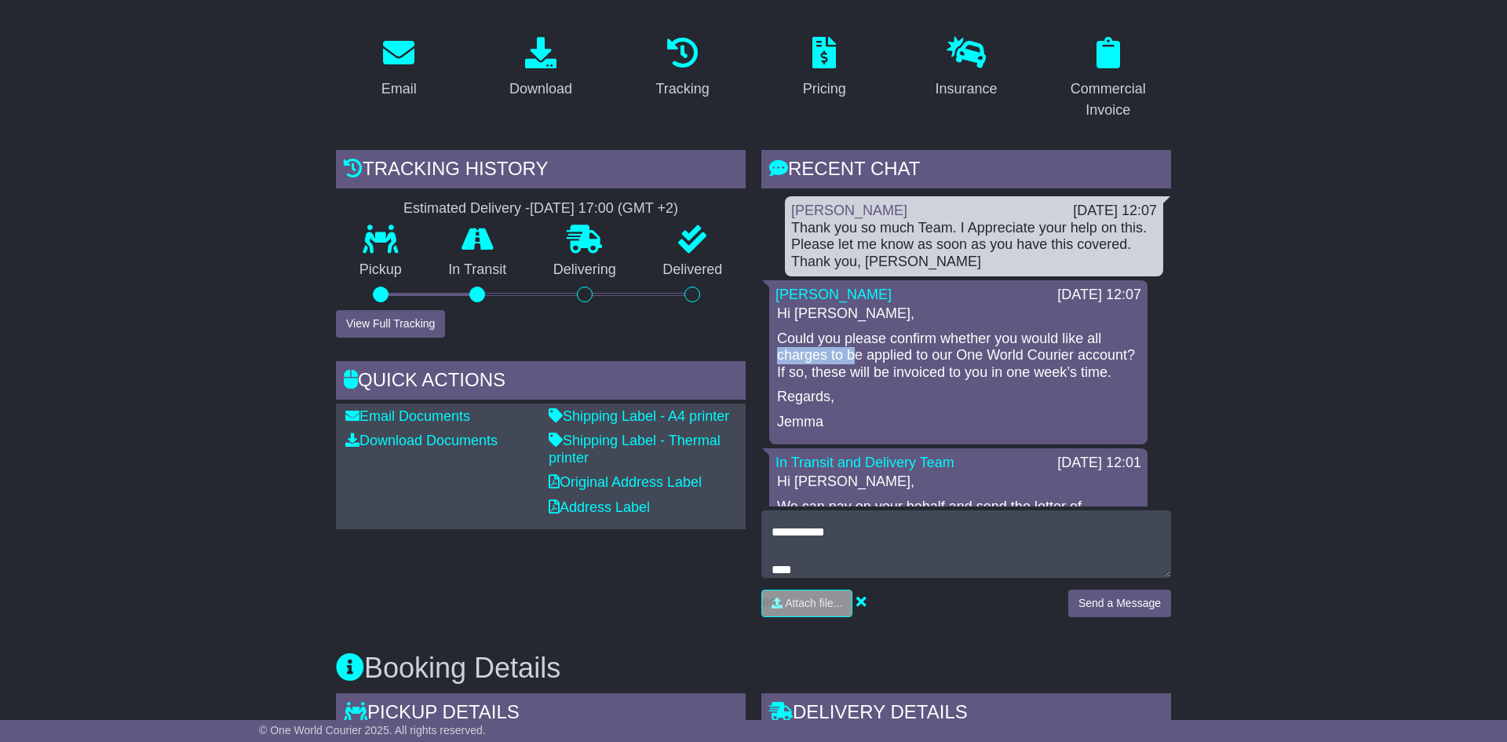
drag, startPoint x: 780, startPoint y: 357, endPoint x: 853, endPoint y: 355, distance: 73.1
click at [853, 355] on p "Could you please confirm whether you would like all charges to be applied to ou…" at bounding box center [958, 356] width 363 height 51
click at [851, 354] on p "Could you please confirm whether you would like all charges to be applied to ou…" at bounding box center [958, 356] width 363 height 51
drag, startPoint x: 777, startPoint y: 353, endPoint x: 1116, endPoint y: 354, distance: 338.4
click at [1116, 354] on p "Could you please confirm whether you would like all charges to be applied to ou…" at bounding box center [958, 356] width 363 height 51
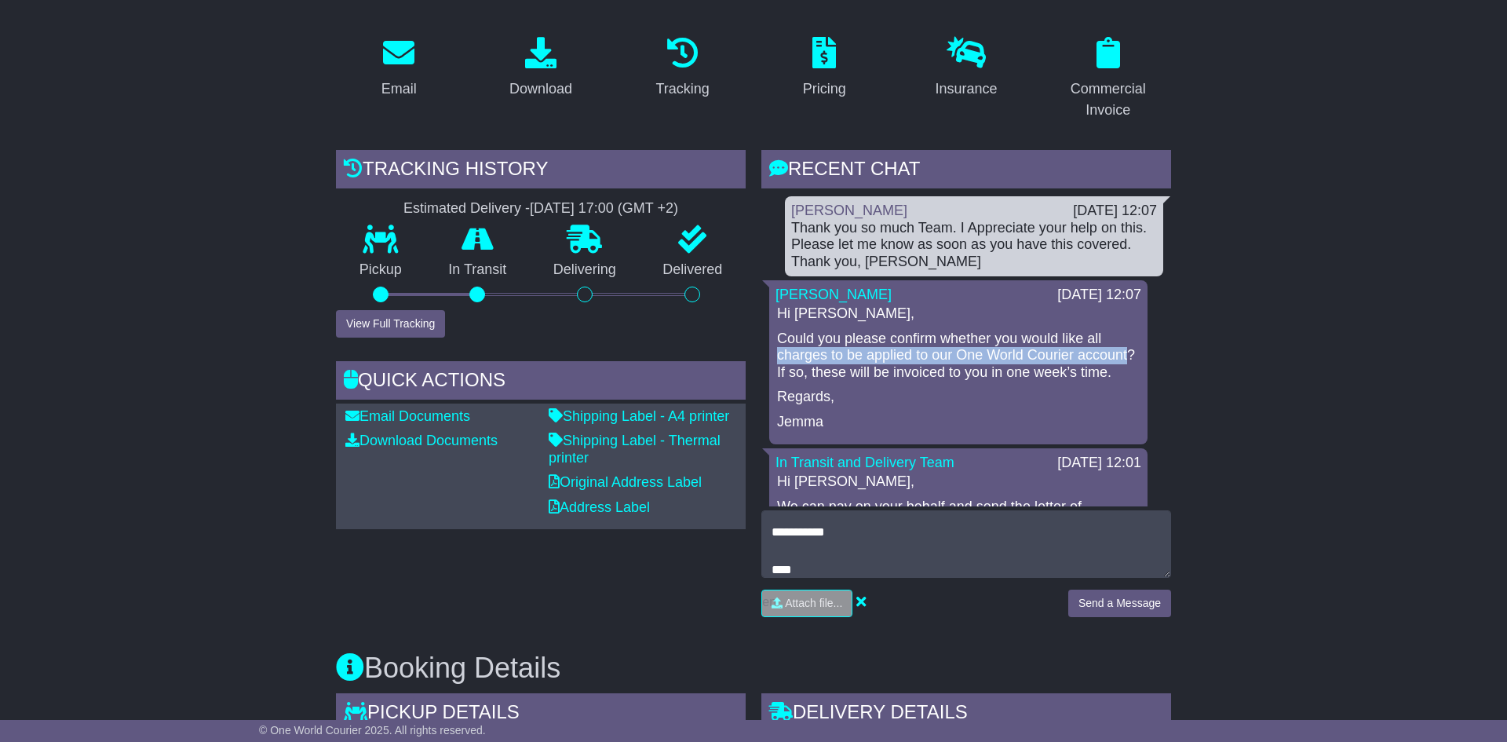
copy p "charges to be applied to our One World Courier account"
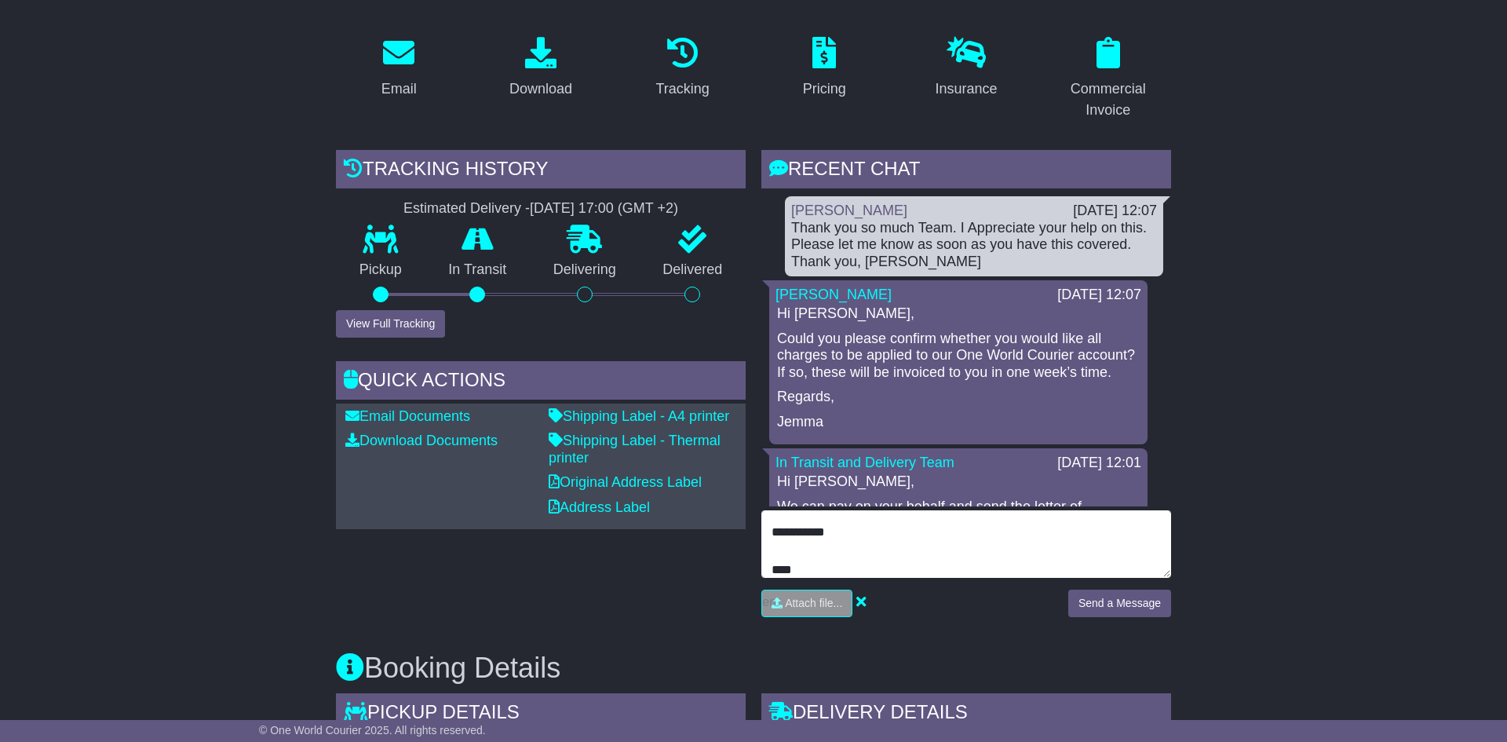
click at [885, 538] on textarea "**********" at bounding box center [967, 544] width 410 height 68
click at [869, 551] on textarea "**********" at bounding box center [967, 544] width 410 height 68
drag, startPoint x: 860, startPoint y: 568, endPoint x: 802, endPoint y: 569, distance: 58.9
click at [765, 574] on textarea "**********" at bounding box center [967, 544] width 410 height 68
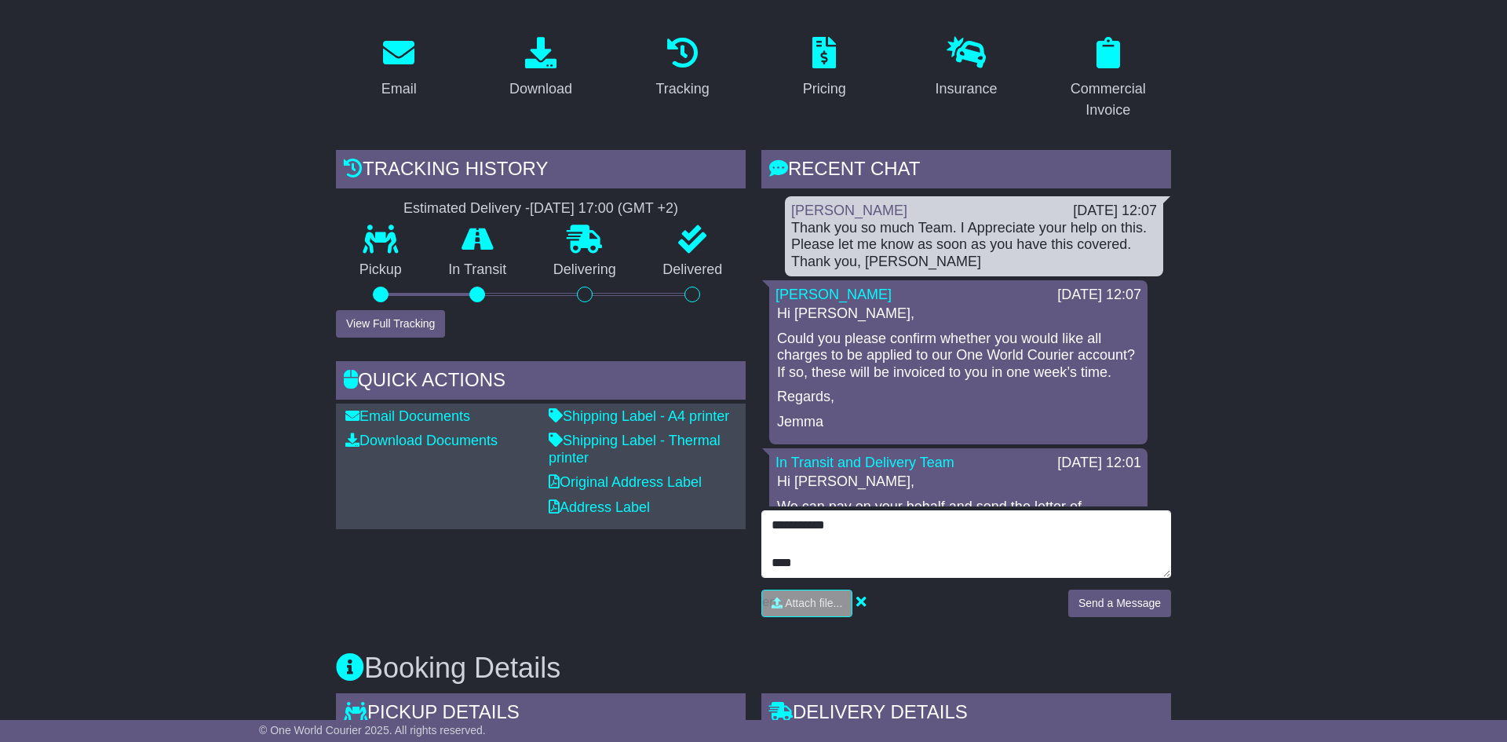
paste textarea "**********"
type textarea "**********"
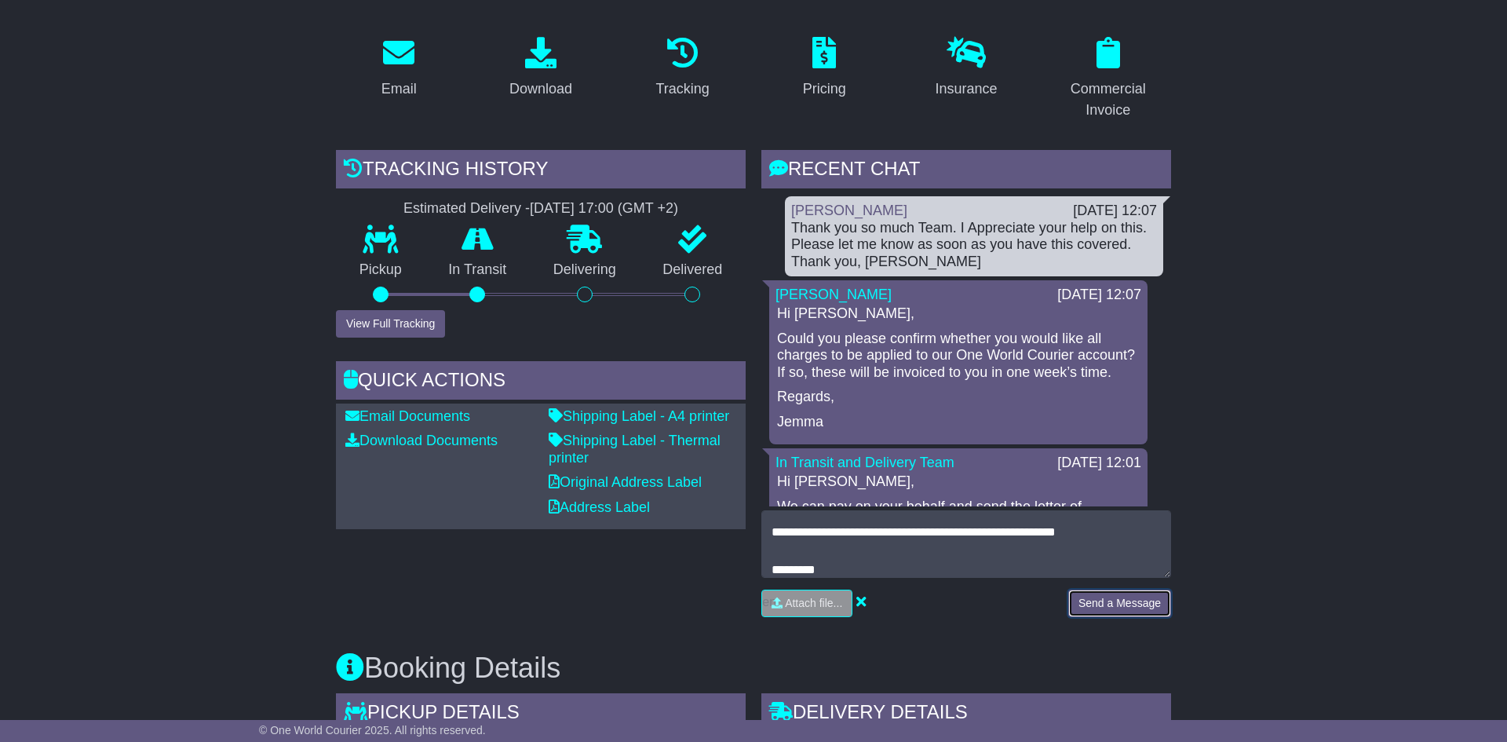
click at [1126, 605] on button "Send a Message" at bounding box center [1120, 603] width 103 height 27
